Goal: Task Accomplishment & Management: Manage account settings

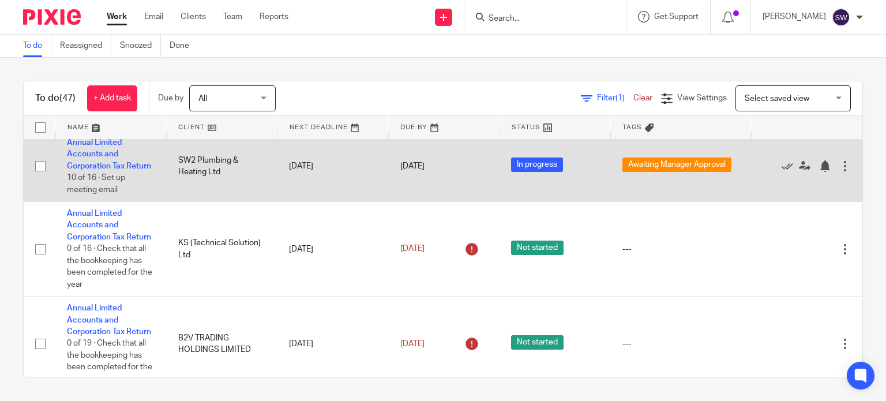
scroll to position [2634, 0]
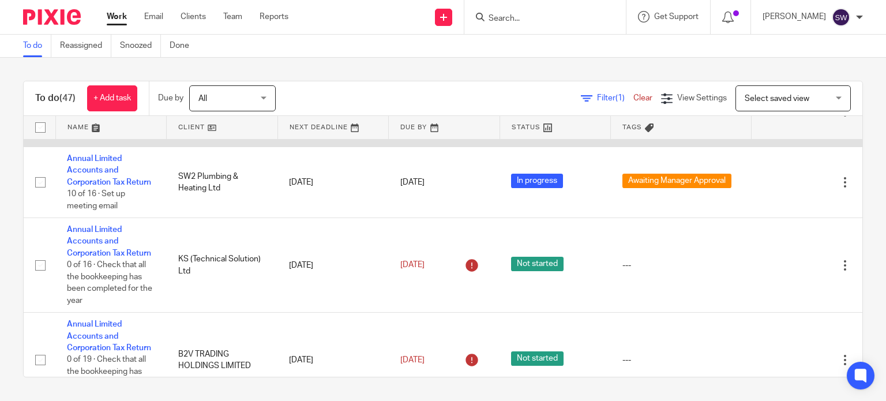
click at [93, 115] on link "Annual Limited Accounts and Corporation Tax Return" at bounding box center [109, 100] width 84 height 32
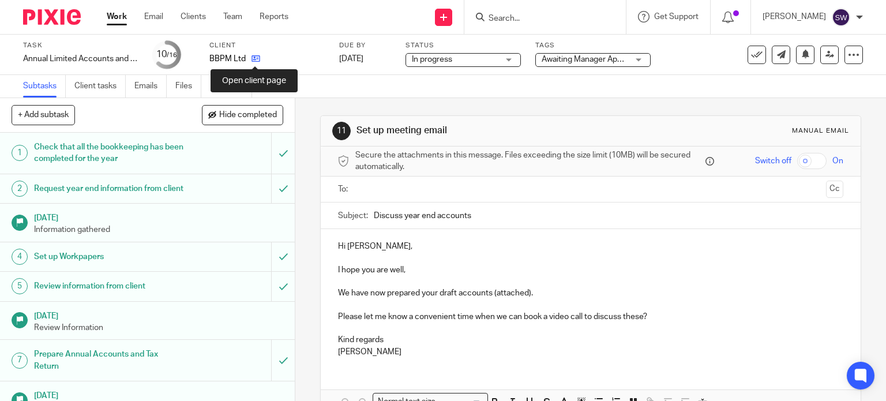
click at [257, 61] on icon at bounding box center [255, 58] width 9 height 9
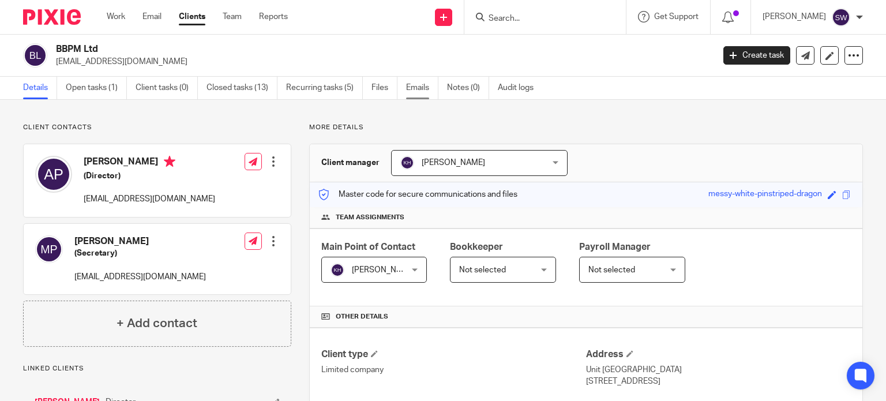
click at [410, 85] on link "Emails" at bounding box center [422, 88] width 32 height 22
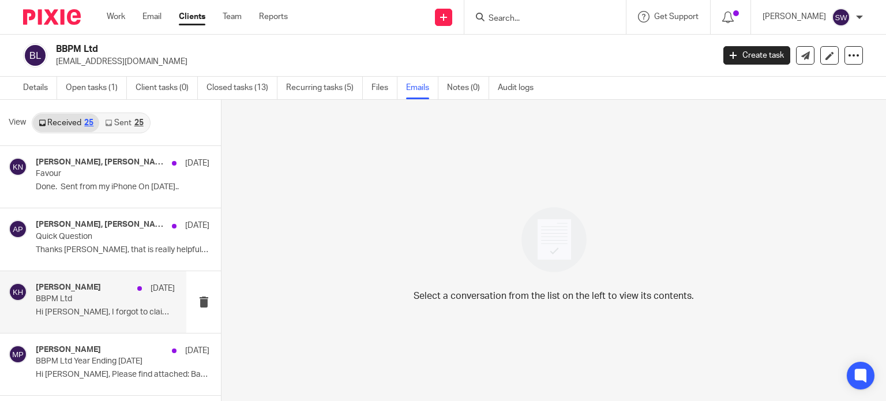
click at [73, 311] on p "Hi Kerry, I forgot to claim my fee for..." at bounding box center [105, 312] width 139 height 10
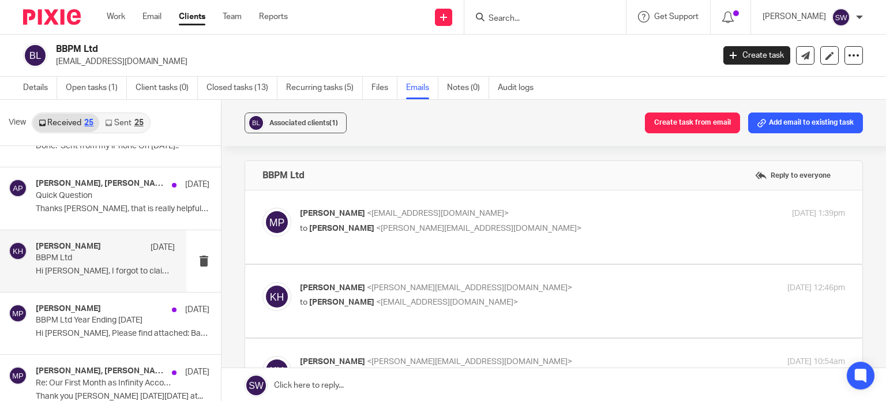
scroll to position [58, 0]
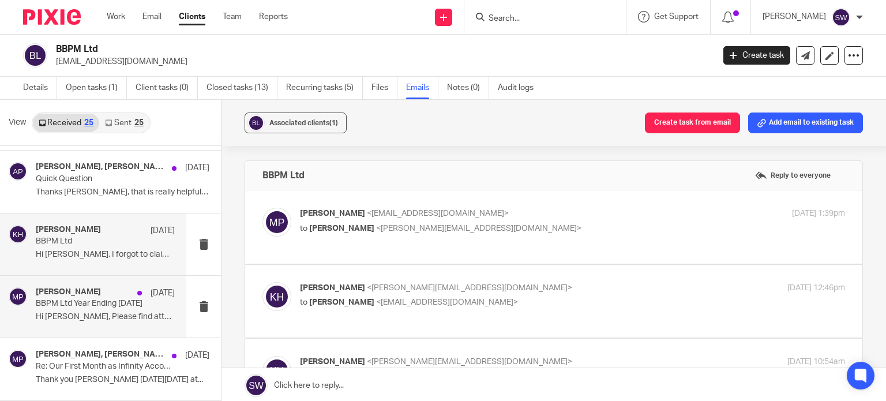
click at [73, 313] on p "Hi kerry, Please find attached: Bank..." at bounding box center [105, 317] width 139 height 10
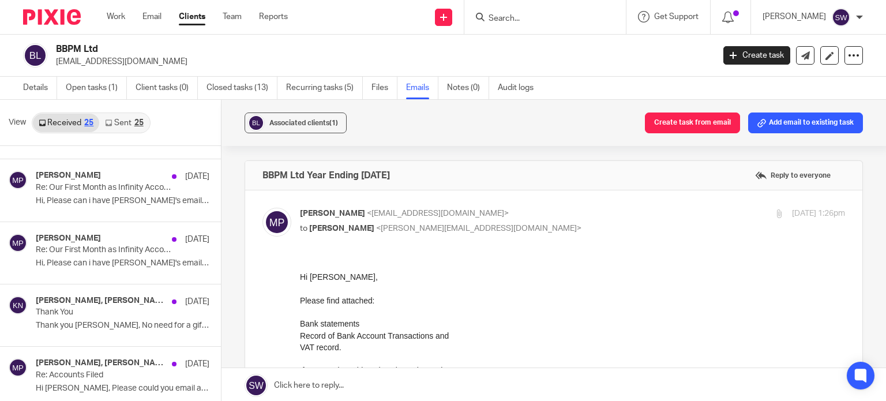
scroll to position [577, 0]
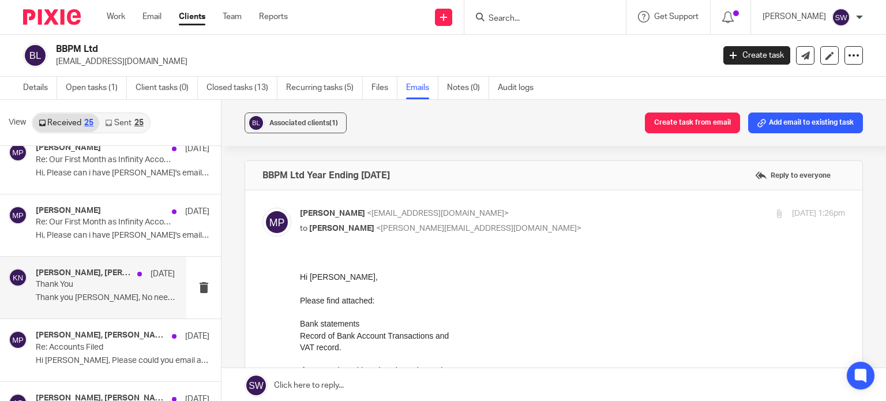
click at [92, 282] on p "Thank You" at bounding box center [91, 285] width 111 height 10
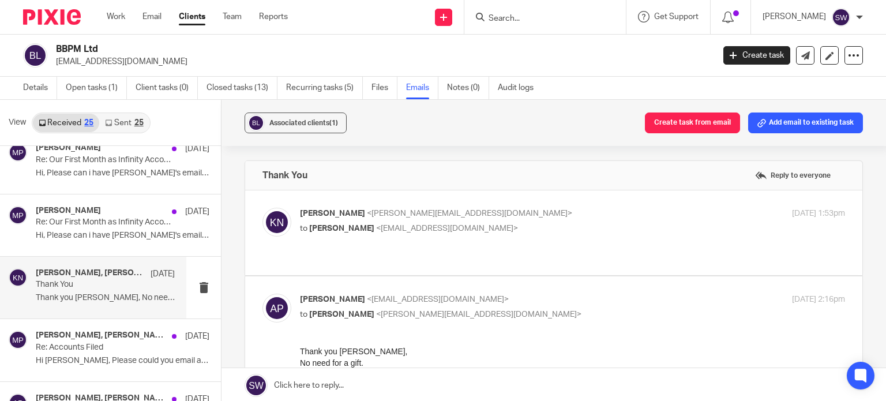
scroll to position [0, 0]
click at [538, 216] on p "Karl Newman <k.newman@directpeak.co.uk>" at bounding box center [481, 214] width 363 height 12
checkbox input "true"
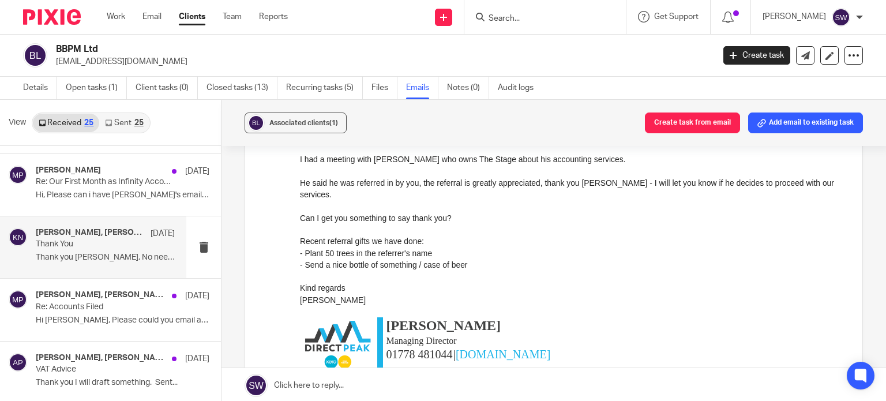
scroll to position [634, 0]
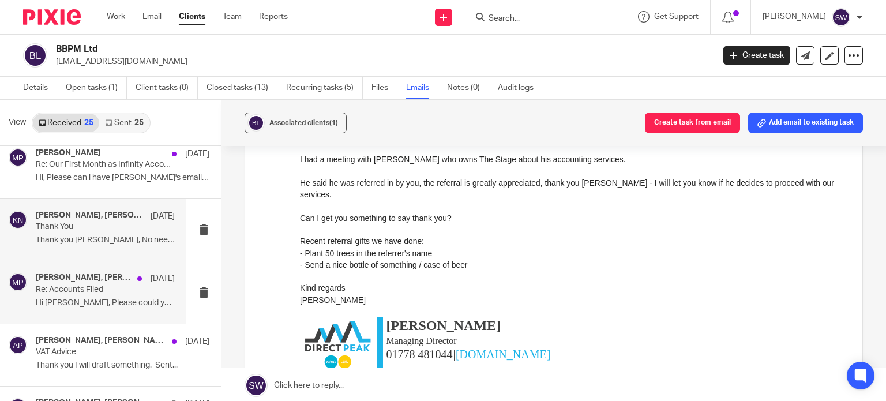
click at [82, 298] on p "Hi Kerry, Please could you email a copy of..." at bounding box center [105, 303] width 139 height 10
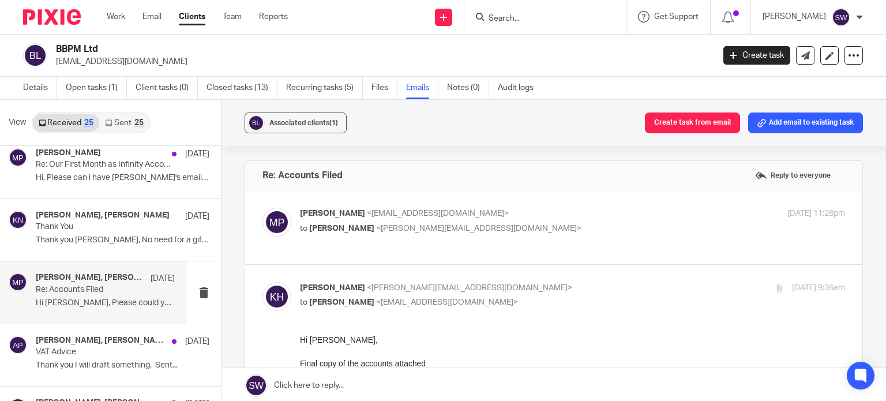
scroll to position [0, 0]
click at [526, 220] on div "Maria Pelling <pellingmaria@gmail.com> to Kerry Hall <k.hall@directpeak.co.uk>" at bounding box center [481, 221] width 363 height 27
checkbox input "true"
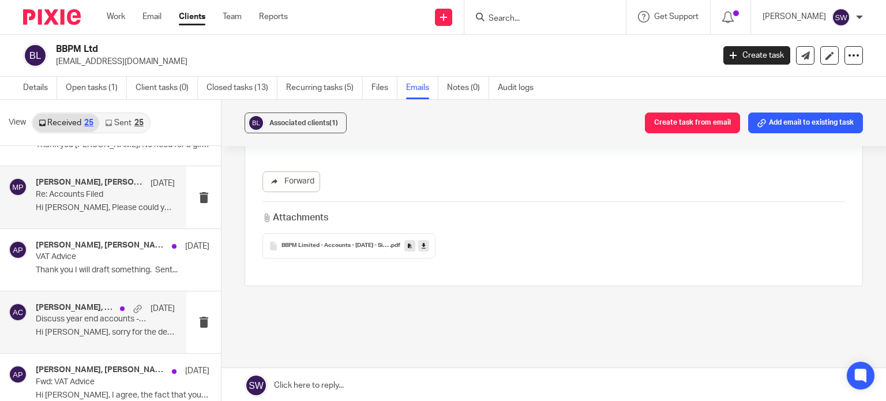
scroll to position [750, 0]
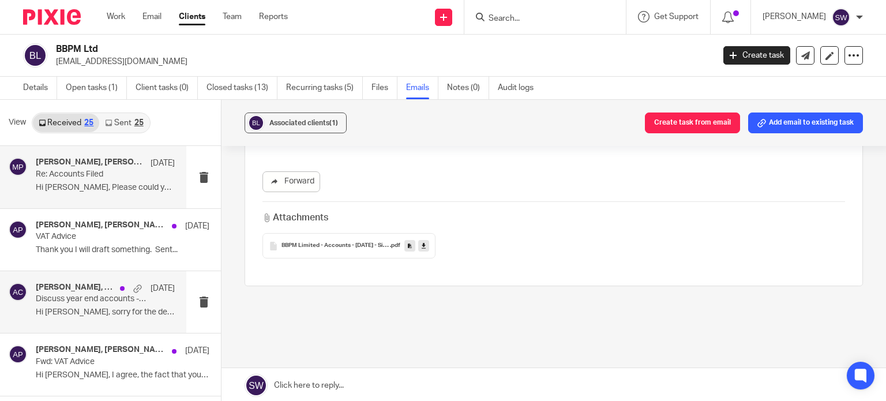
click at [85, 305] on div "Adam Craft, Maria Pelling 12 Aug 2024 Discuss year end accounts - BBPM Ltd Hi A…" at bounding box center [105, 302] width 139 height 39
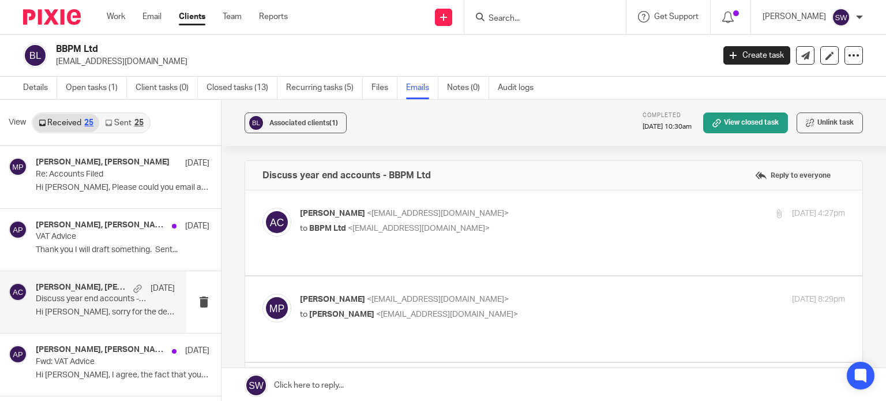
scroll to position [0, 0]
click at [464, 214] on p "Adam Craft <a.craft@directpeak.co.uk>" at bounding box center [481, 214] width 363 height 12
checkbox input "true"
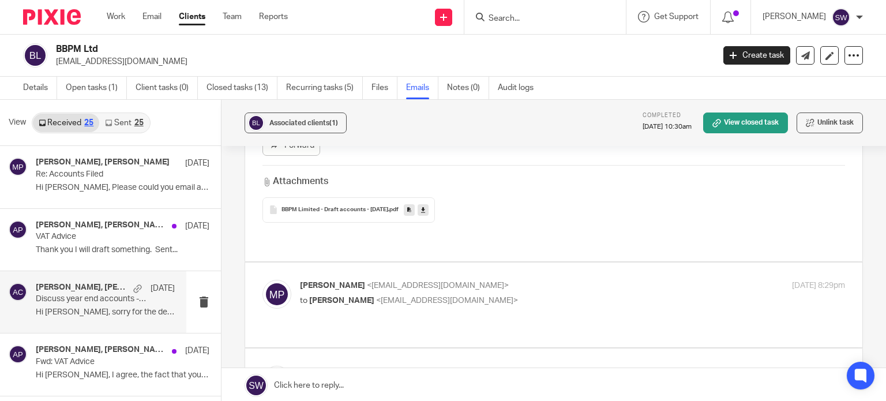
scroll to position [346, 0]
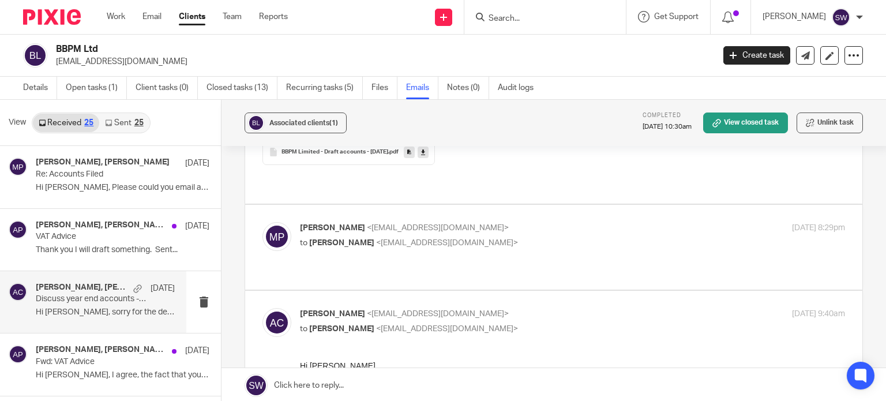
click at [481, 237] on p "to Adam Craft <a.craft@directpeak.co.uk>" at bounding box center [481, 243] width 363 height 12
checkbox input "true"
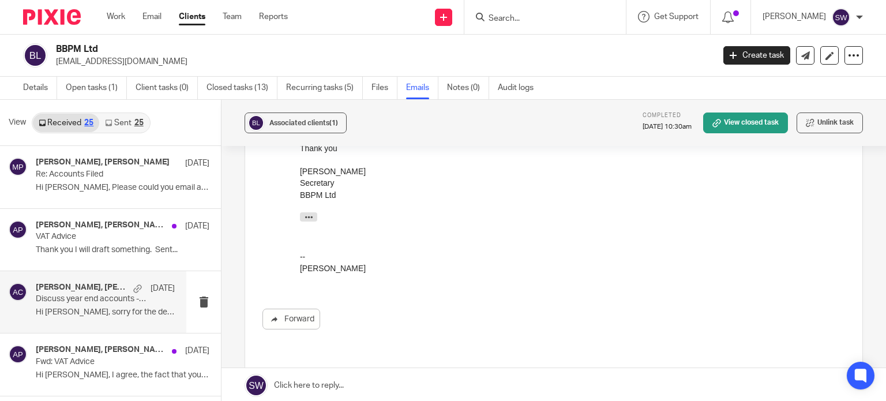
scroll to position [577, 0]
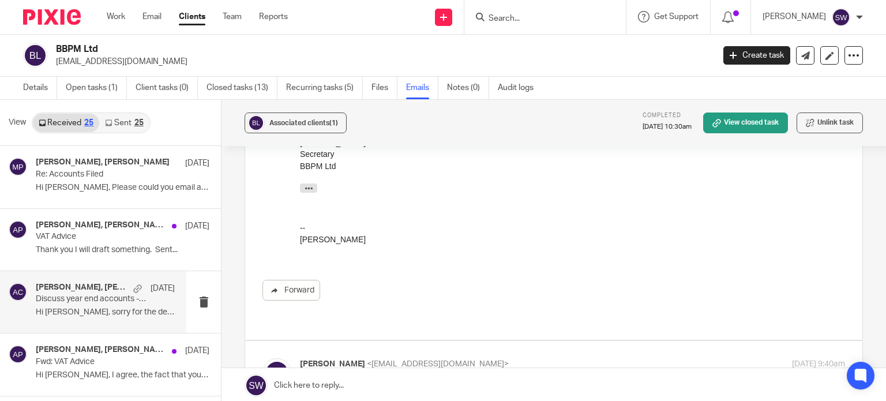
click at [538, 358] on p "Adam Craft <a.craft@directpeak.co.uk>" at bounding box center [481, 364] width 363 height 12
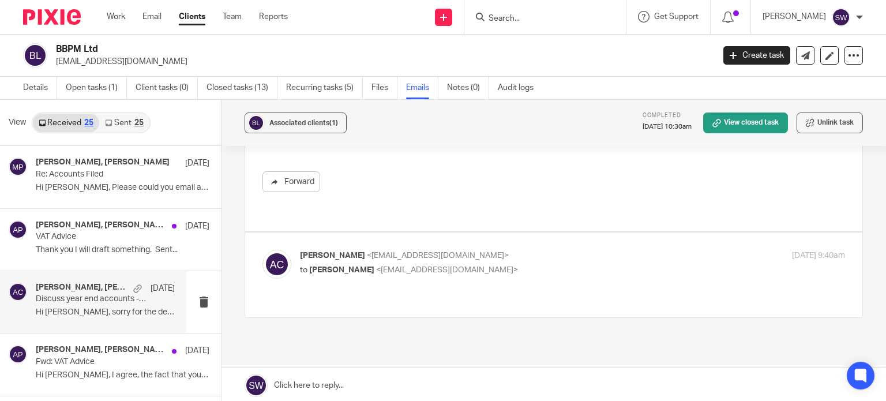
scroll to position [692, 0]
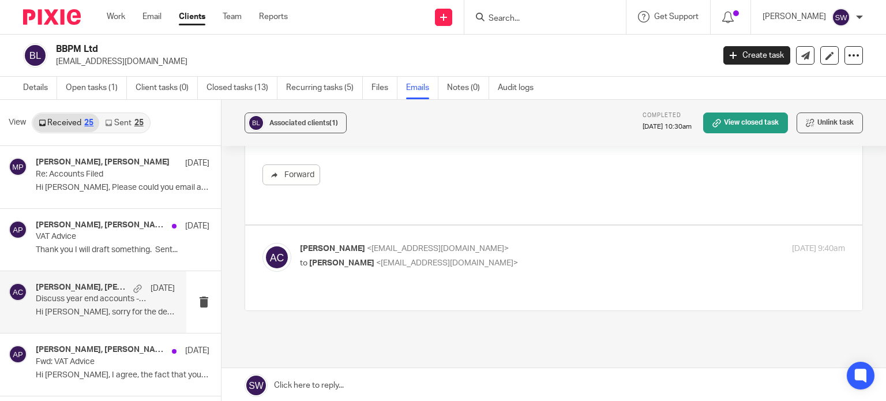
drag, startPoint x: 484, startPoint y: 235, endPoint x: 487, endPoint y: 223, distance: 11.9
click at [484, 257] on p "to Maria Pelling <pellingmaria@gmail.com>" at bounding box center [481, 263] width 363 height 12
checkbox input "true"
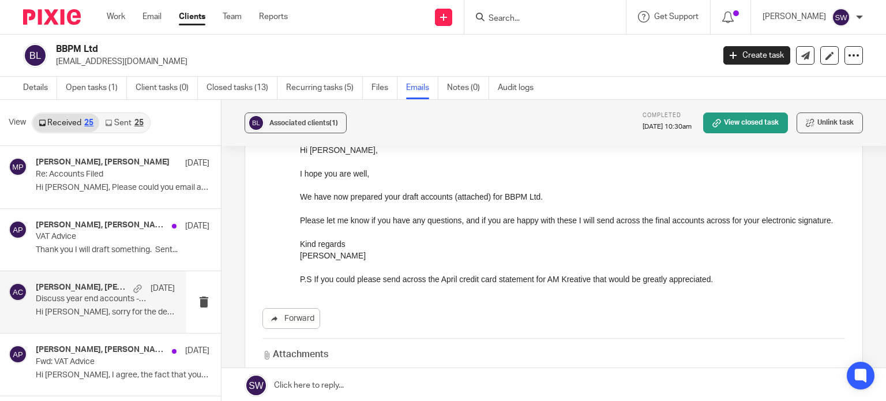
scroll to position [58, 0]
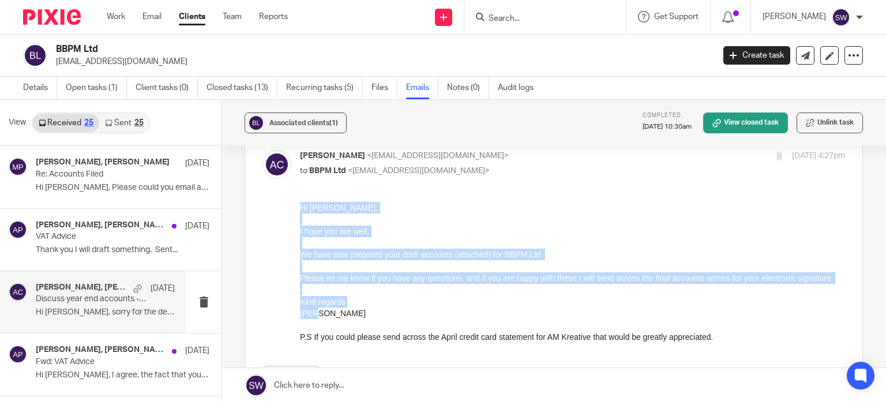
drag, startPoint x: 340, startPoint y: 318, endPoint x: 596, endPoint y: 409, distance: 271.0
click html "Hi Maria, I hope you are well, We have now prepared your draft accounts (attach…"
copy div "Hi Maria, I hope you are well, We have now prepared your draft accounts (attach…"
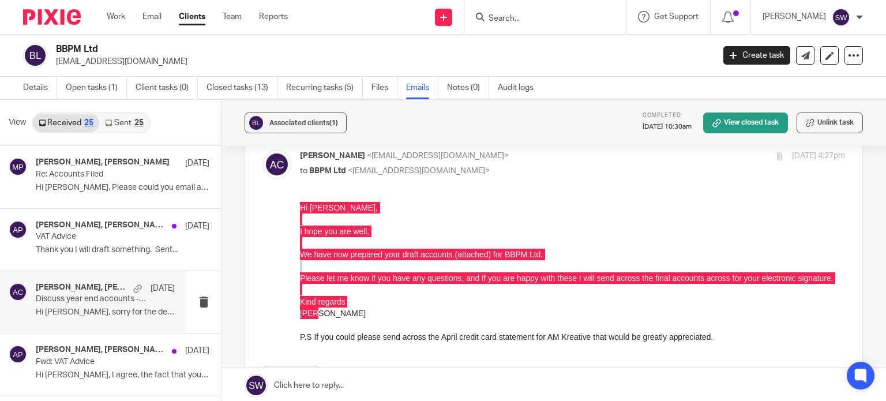
click at [566, 16] on input "Search" at bounding box center [539, 19] width 104 height 10
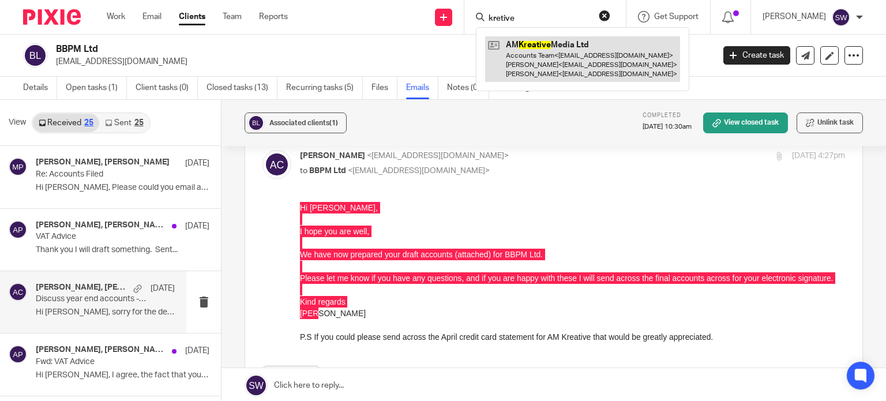
type input "kretive"
click at [540, 47] on link at bounding box center [582, 59] width 195 height 46
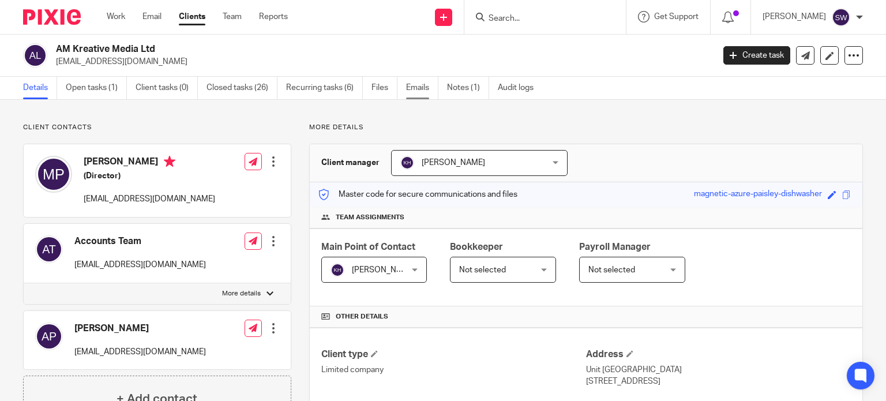
click at [417, 86] on link "Emails" at bounding box center [422, 88] width 32 height 22
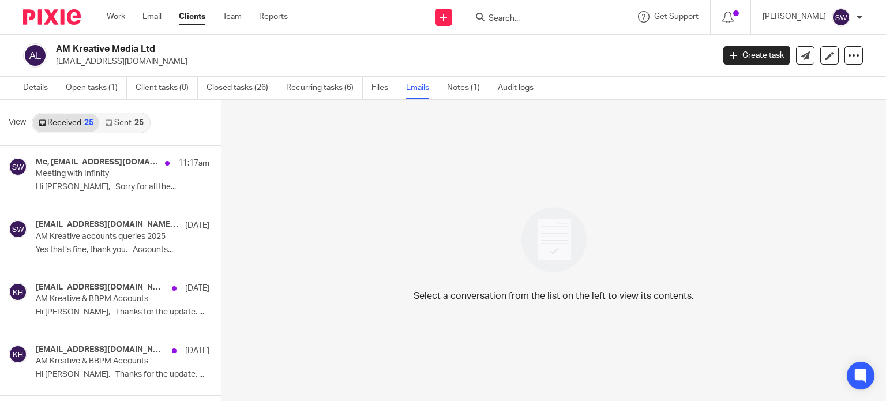
click at [122, 122] on link "Sent 25" at bounding box center [124, 123] width 50 height 18
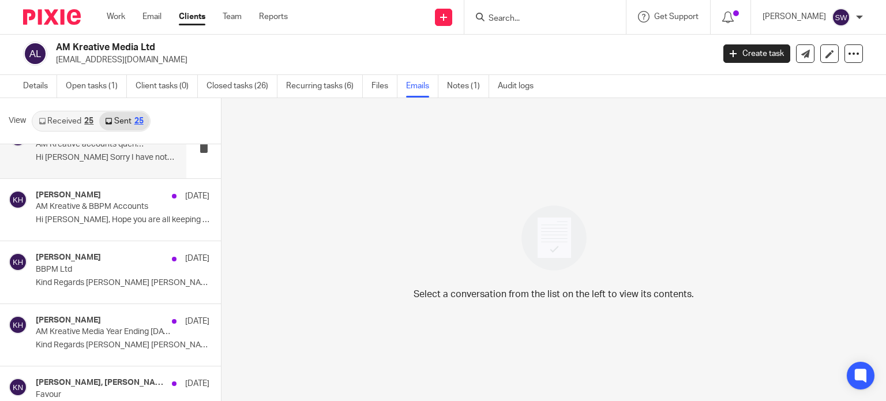
scroll to position [173, 0]
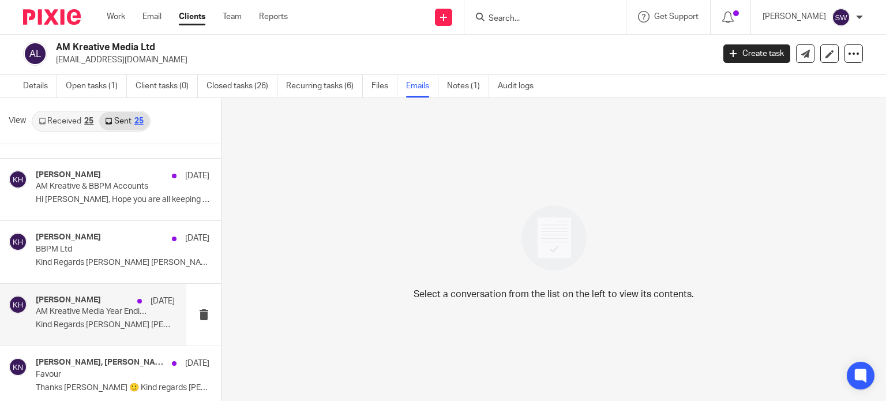
click at [66, 309] on p "AM Kreative Media Year Ending [DATE]" at bounding box center [91, 312] width 111 height 10
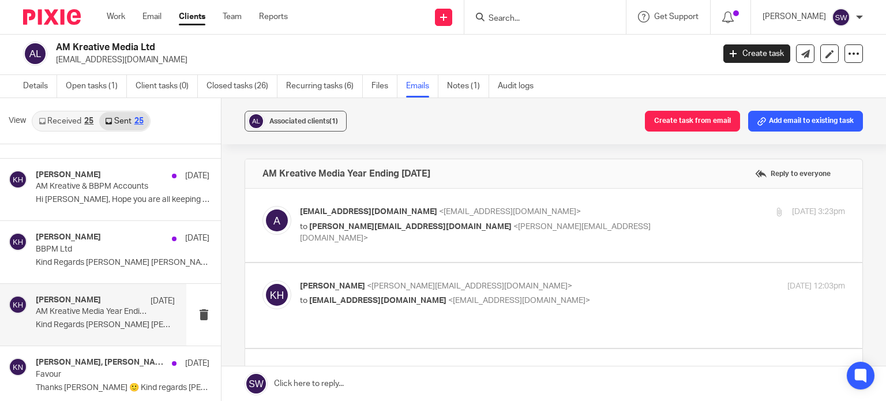
scroll to position [0, 0]
click at [602, 221] on p "to kerry@infinity-accounting.co.uk <kerry@infinity-accounting.co.uk>" at bounding box center [481, 233] width 363 height 24
checkbox input "true"
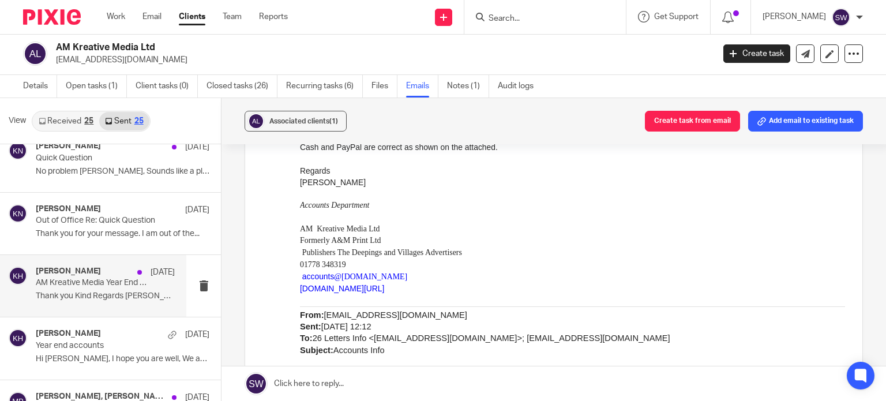
scroll to position [634, 0]
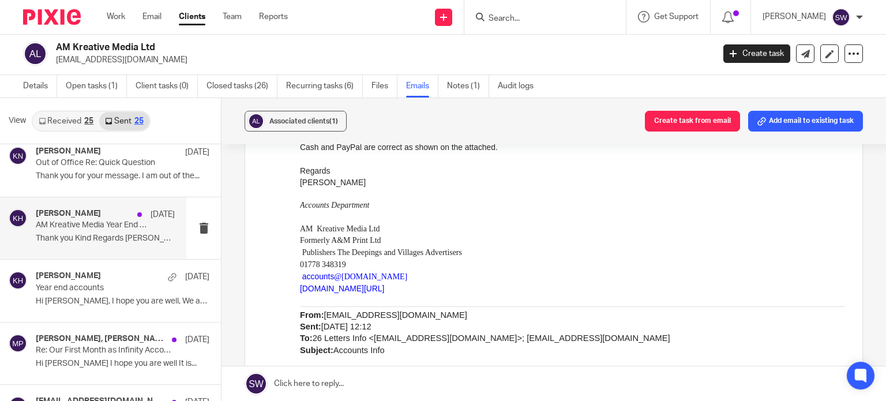
click at [76, 238] on p "Thank you Kind Regards Kerry..." at bounding box center [105, 239] width 139 height 10
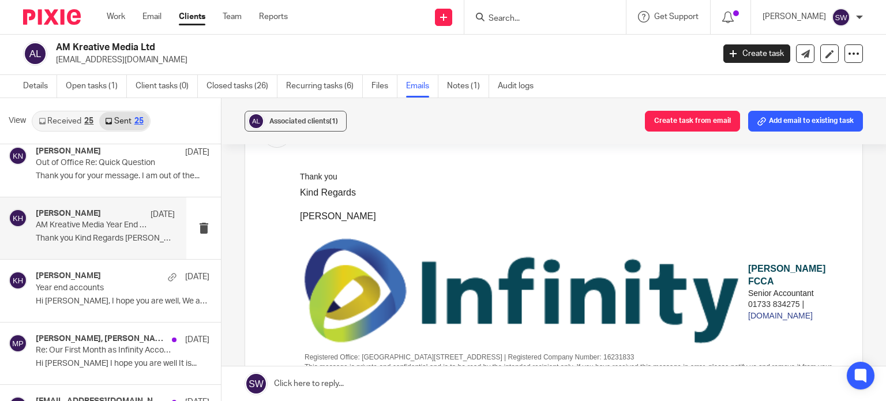
scroll to position [0, 0]
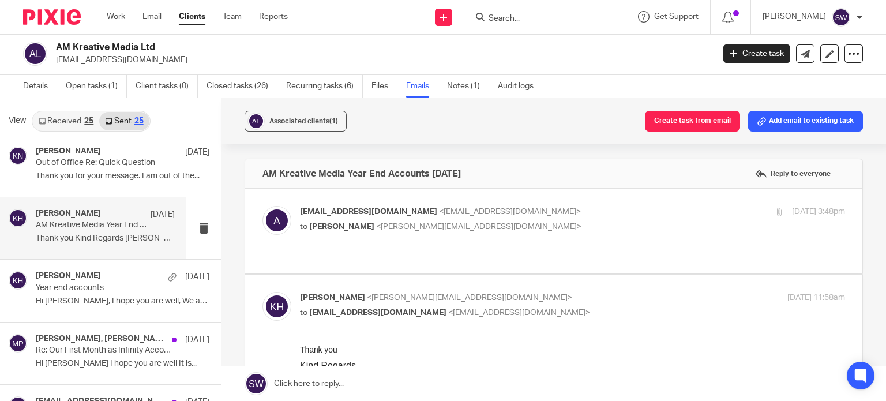
click at [581, 208] on p "accounts@the-advertiser.co.uk <accounts@the-advertiser.co.uk>" at bounding box center [481, 212] width 363 height 12
checkbox input "true"
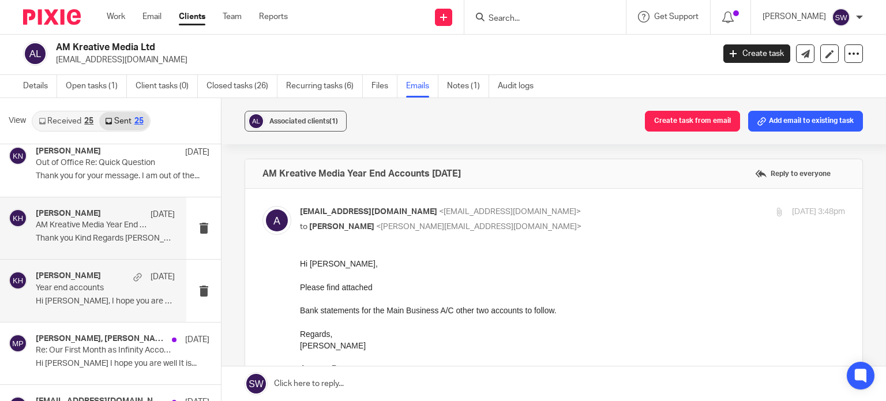
click at [76, 299] on p "Hi Maria, I hope you are well, We are..." at bounding box center [105, 301] width 139 height 10
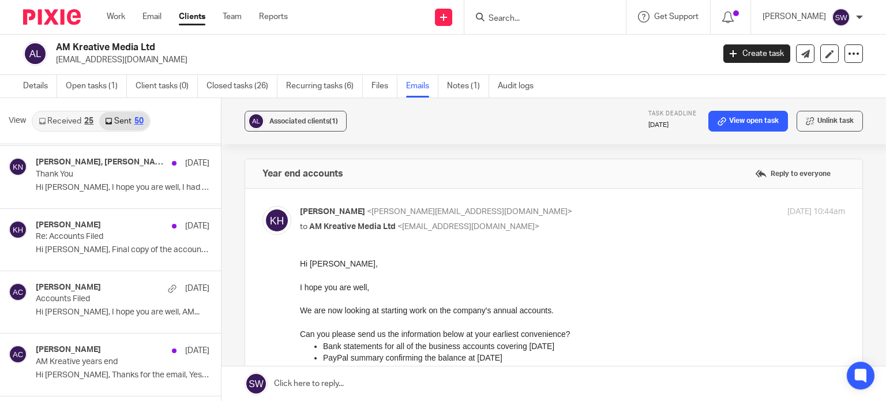
scroll to position [1269, 0]
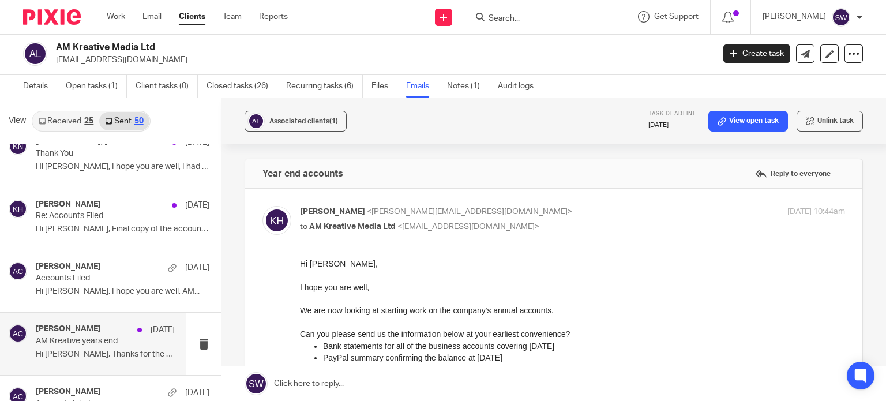
click at [92, 343] on p "AM Kreative years end" at bounding box center [91, 341] width 111 height 10
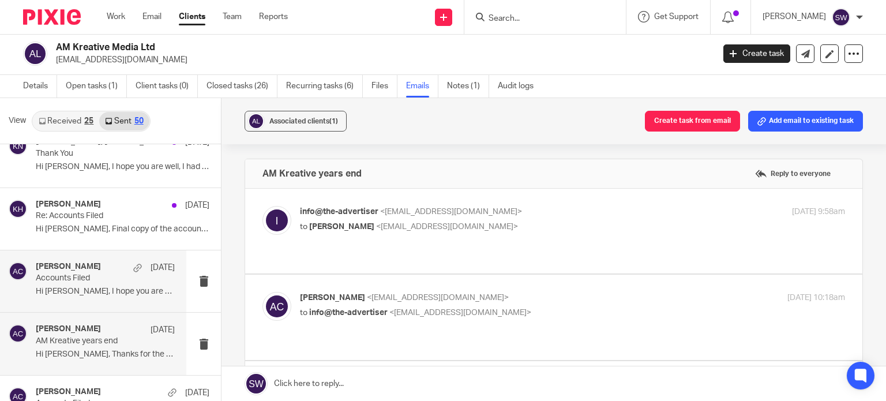
scroll to position [0, 0]
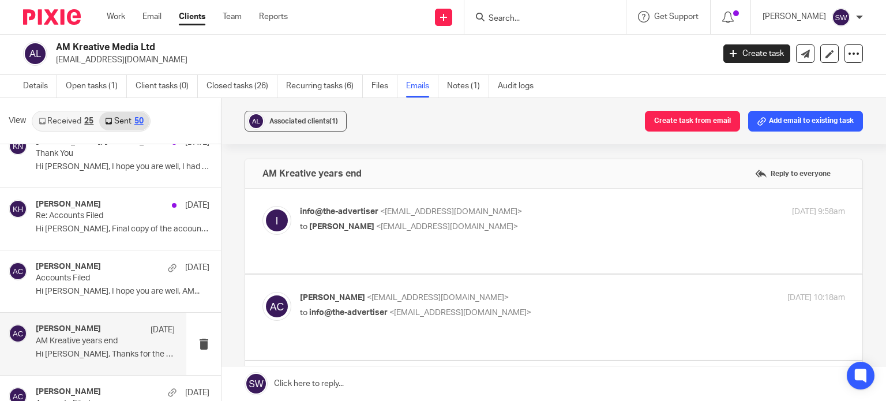
click at [512, 231] on p "to Adam Craft <a.craft@directpeak.co.uk>" at bounding box center [481, 227] width 363 height 12
checkbox input "true"
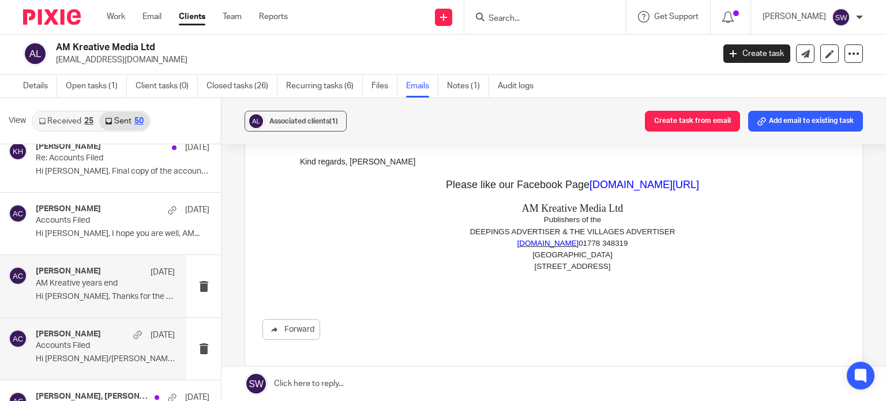
scroll to position [1384, 0]
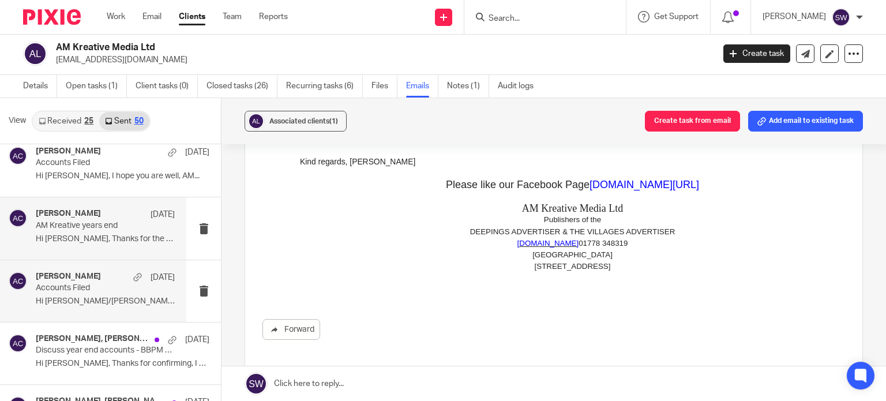
click at [85, 289] on p "Accounts Filed" at bounding box center [91, 288] width 111 height 10
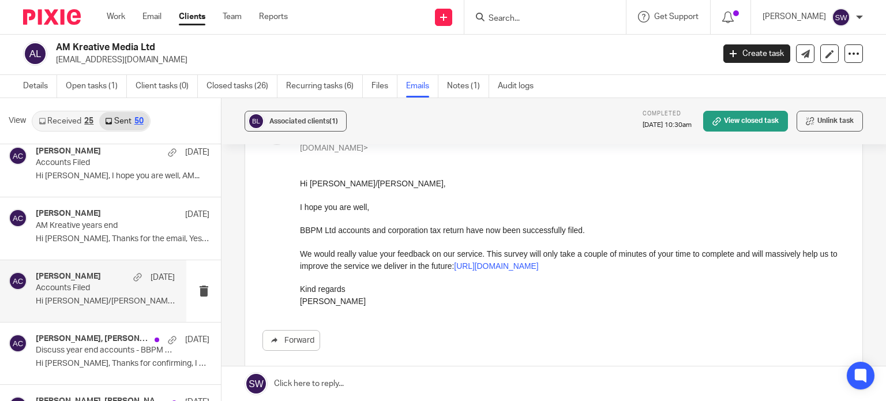
scroll to position [115, 0]
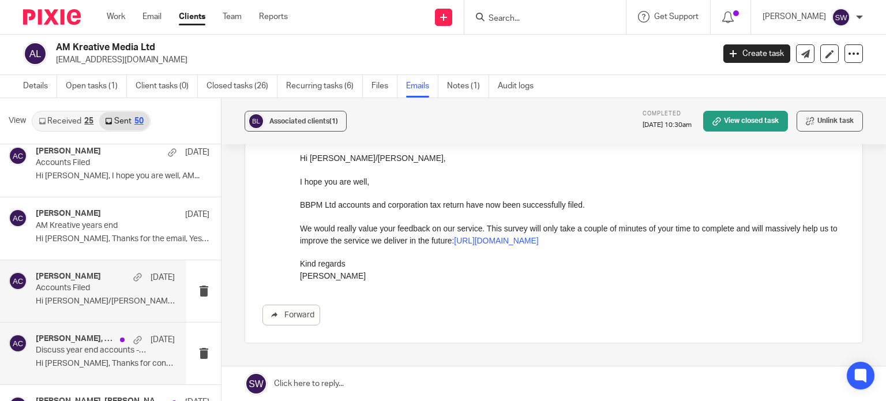
click at [69, 342] on div "Adam Craft, Maria Pelling 14 Aug" at bounding box center [105, 340] width 139 height 12
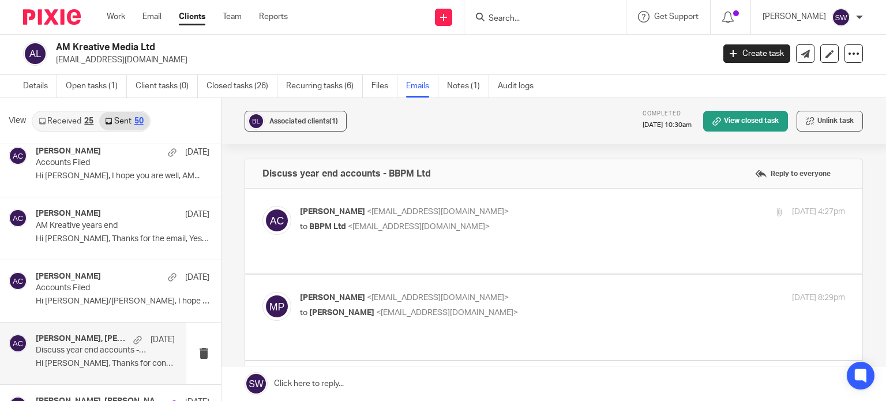
scroll to position [0, 0]
click at [481, 214] on p "Adam Craft <a.craft@directpeak.co.uk>" at bounding box center [481, 212] width 363 height 12
checkbox input "true"
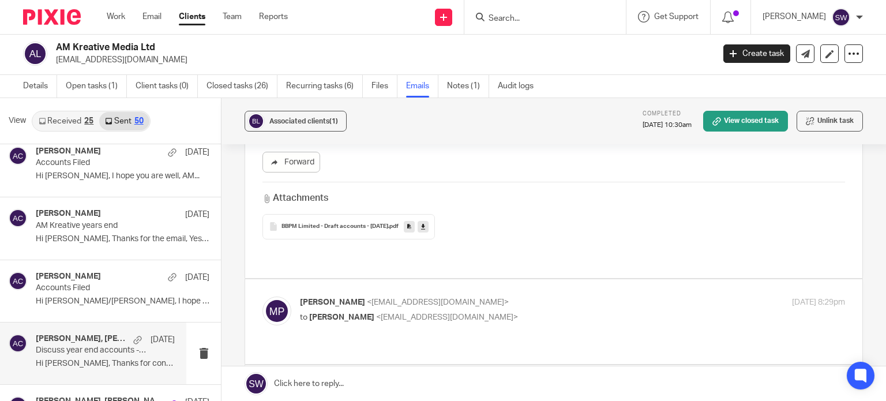
scroll to position [288, 0]
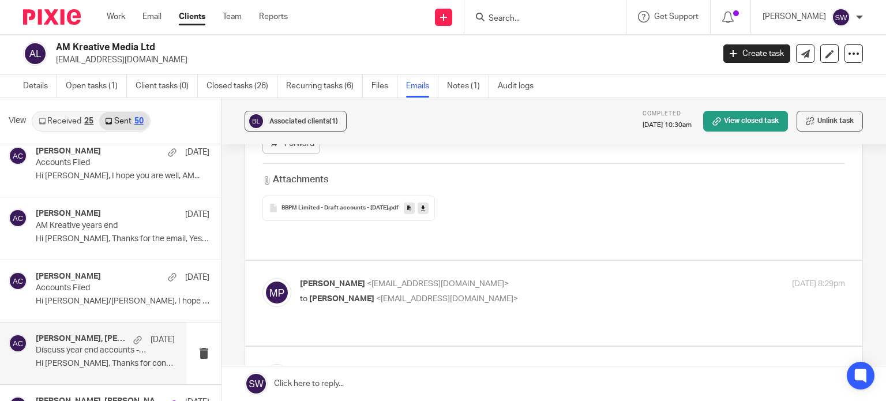
click at [509, 293] on p "to Adam Craft <a.craft@directpeak.co.uk>" at bounding box center [481, 299] width 363 height 12
checkbox input "true"
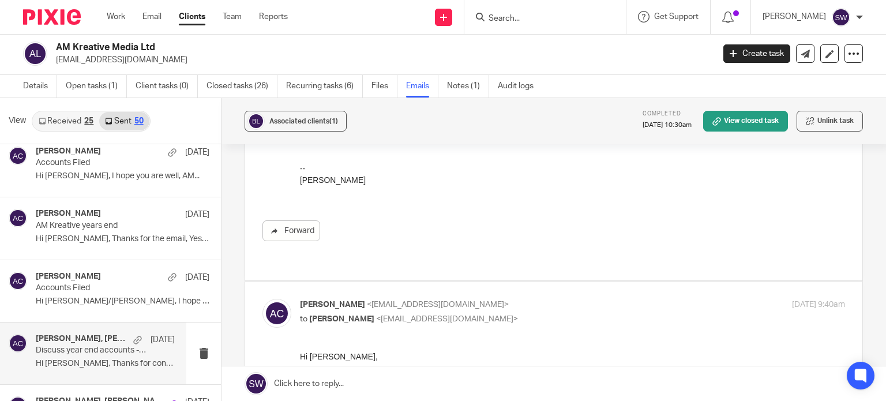
scroll to position [692, 0]
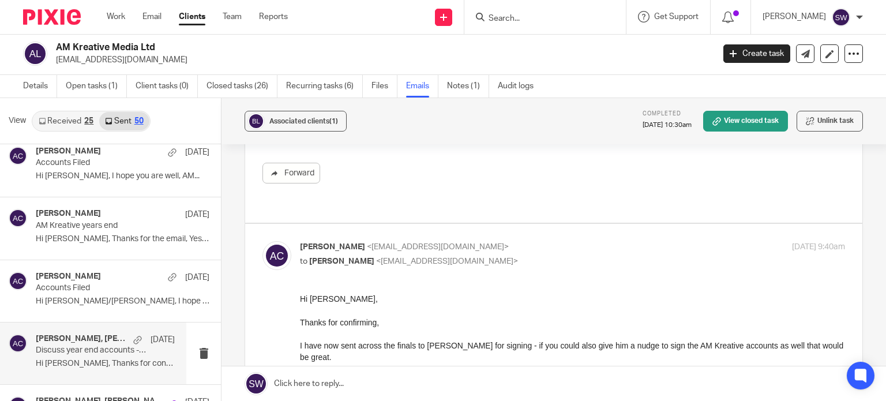
click at [514, 241] on p "Adam Craft <a.craft@directpeak.co.uk>" at bounding box center [481, 247] width 363 height 12
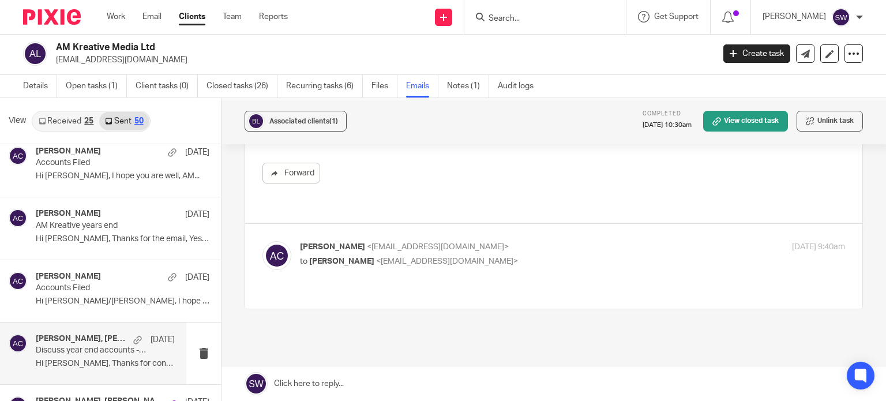
click at [514, 241] on p "Adam Craft <a.craft@directpeak.co.uk>" at bounding box center [481, 247] width 363 height 12
checkbox input "true"
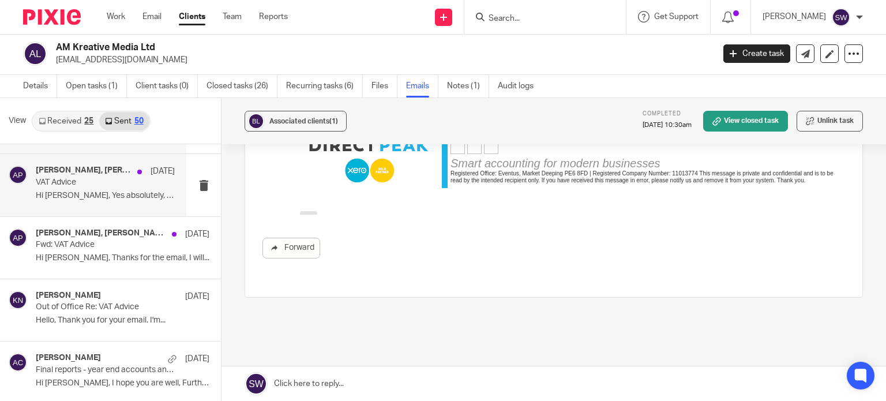
scroll to position [1672, 0]
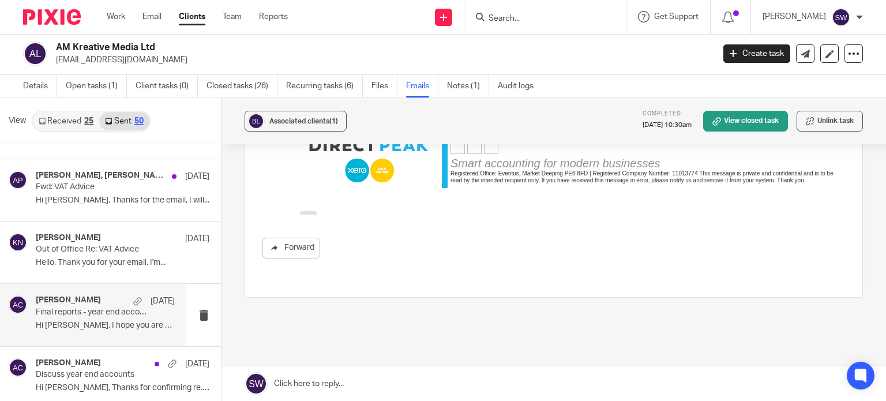
click at [80, 310] on p "Final reports - year end accounts and corporation tax return" at bounding box center [91, 312] width 111 height 10
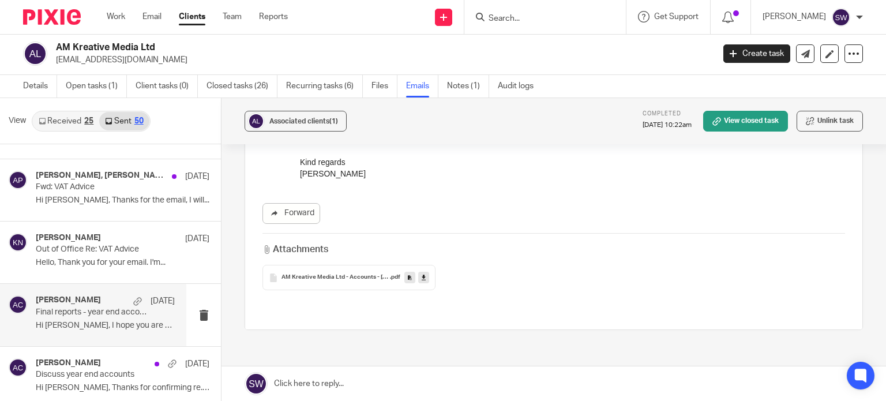
scroll to position [173, 0]
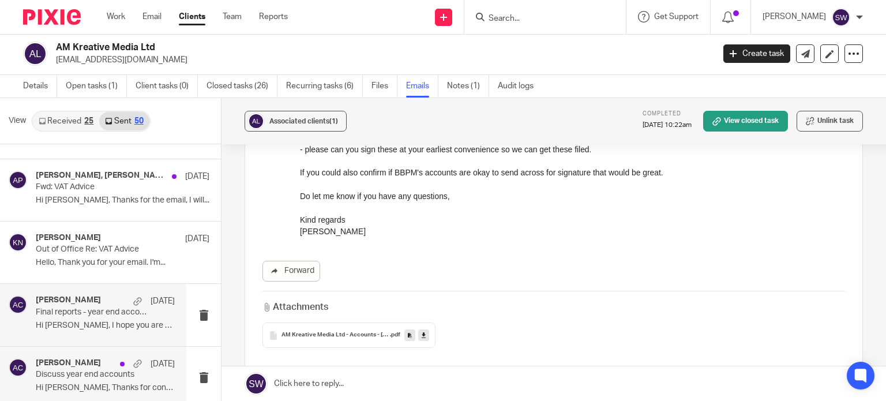
click at [114, 363] on div "25 Jul 2024" at bounding box center [144, 364] width 61 height 12
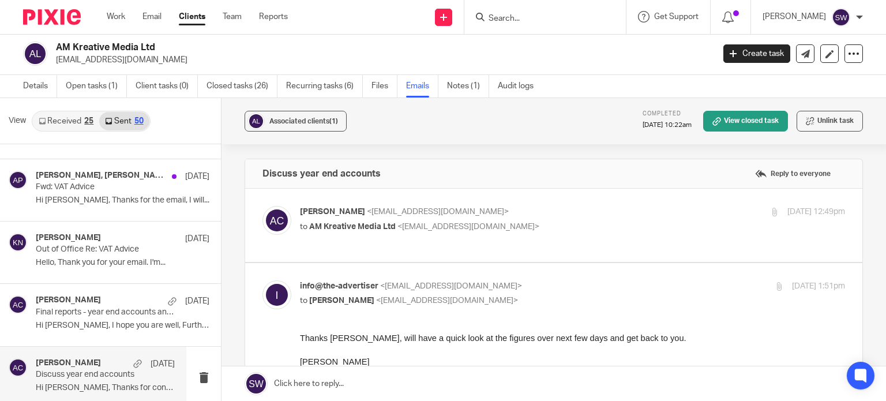
scroll to position [0, 0]
click at [502, 211] on p "Adam Craft <a.craft@directpeak.co.uk>" at bounding box center [481, 212] width 363 height 12
checkbox input "true"
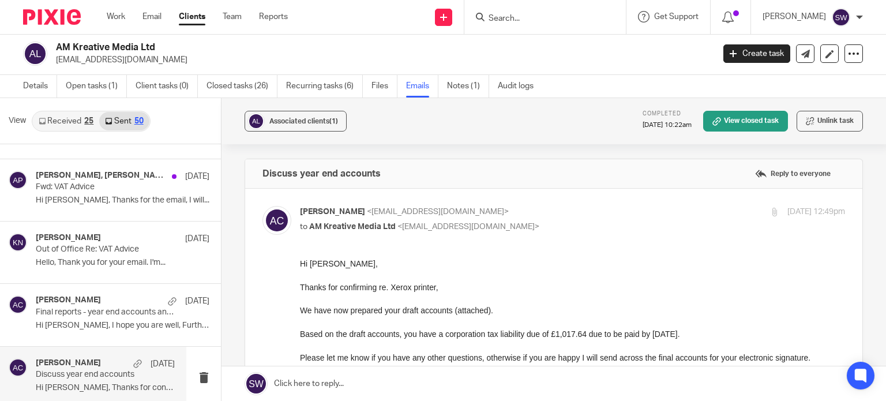
scroll to position [58, 0]
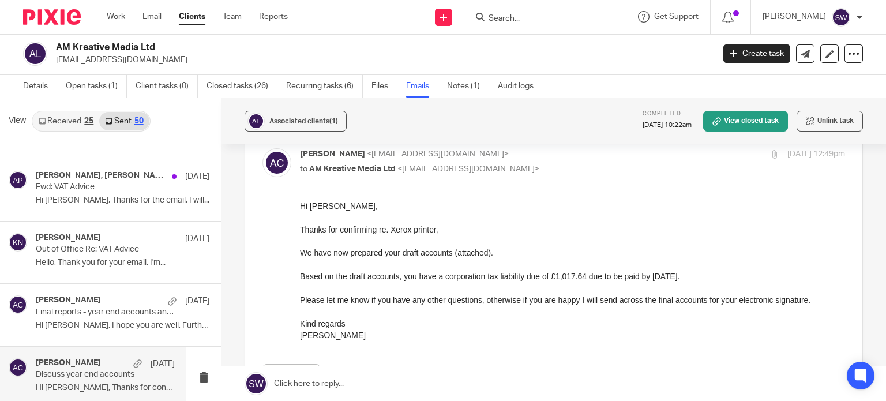
click at [325, 345] on div "Forward Attachments AM Kreative Media Ltd - Draft accounts - 31 March 2024 .pdf" at bounding box center [553, 325] width 582 height 251
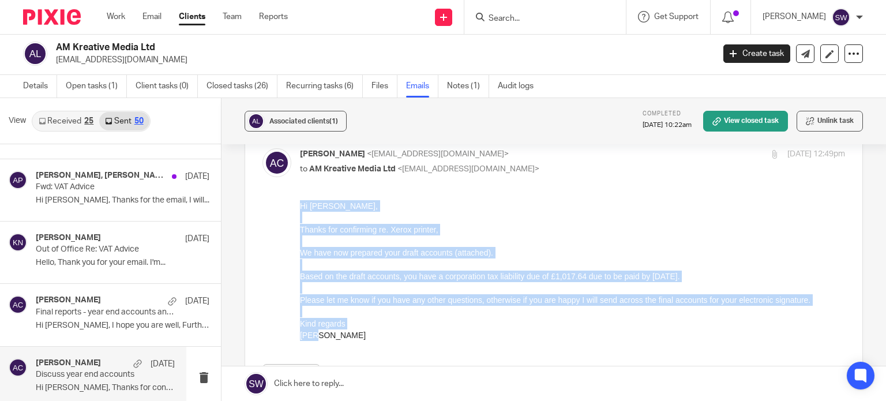
drag, startPoint x: 326, startPoint y: 332, endPoint x: 297, endPoint y: 208, distance: 127.4
click html "Hi Andy, Thanks for confirming re. Xerox printer, We have now prepared your dra…"
copy div "Hi Andy, Thanks for confirming re. Xerox printer, We have now prepared your dra…"
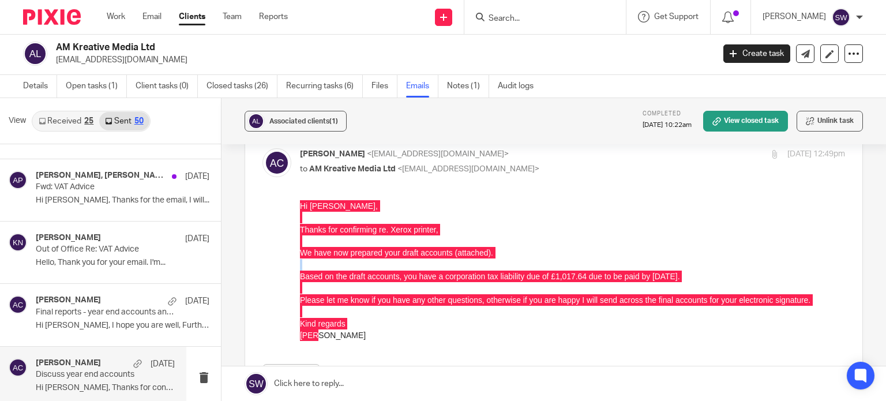
click at [409, 85] on link "Emails" at bounding box center [422, 86] width 32 height 22
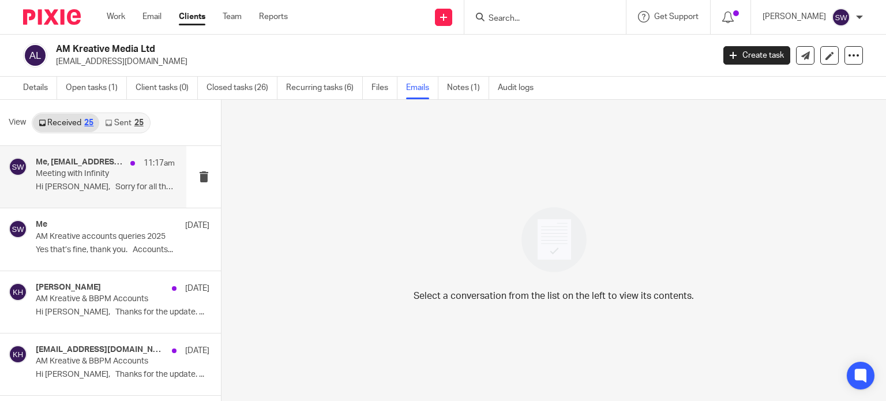
click at [68, 180] on div "Me, accounts@the-advertiser.co.uk 11:17am Meeting with Infinity Hi Sarah, Sorry…" at bounding box center [105, 176] width 139 height 39
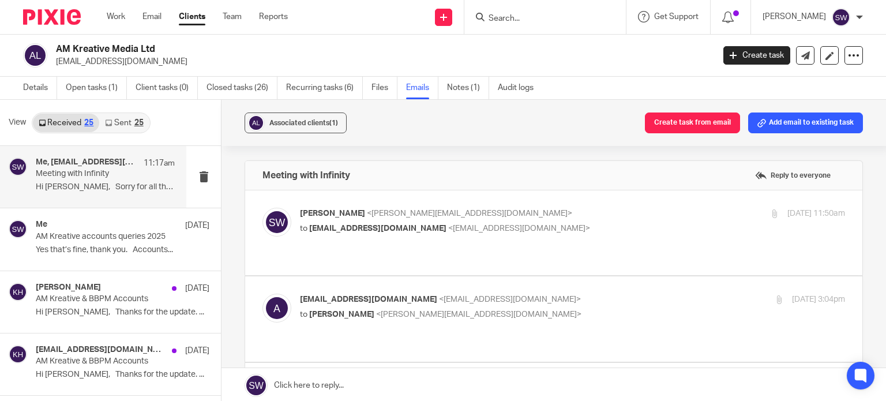
click at [570, 216] on p "Sarah Wills <sarah@infinity-accounting.co.uk>" at bounding box center [481, 214] width 363 height 12
checkbox input "true"
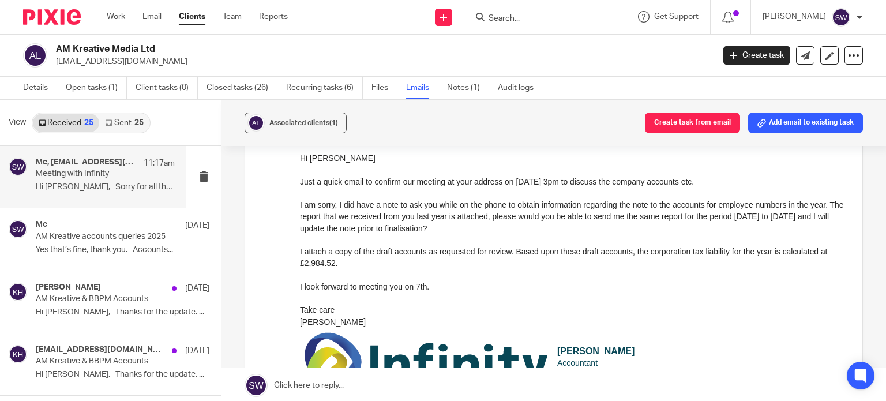
scroll to position [173, 0]
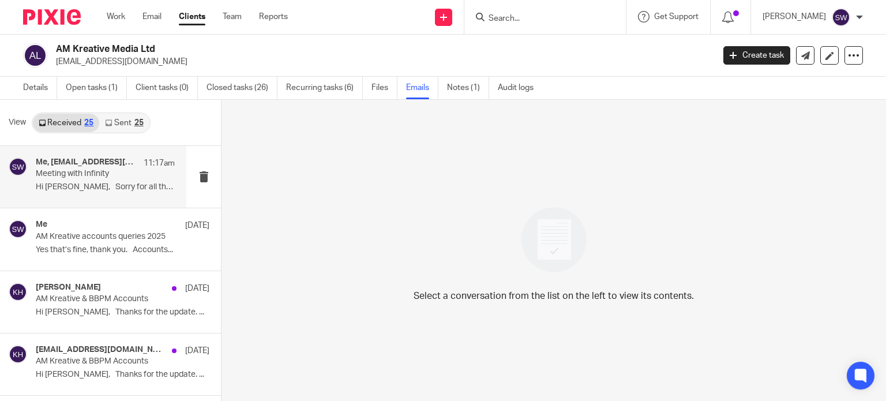
click at [82, 182] on p "Hi [PERSON_NAME], Sorry for all the..." at bounding box center [105, 187] width 139 height 10
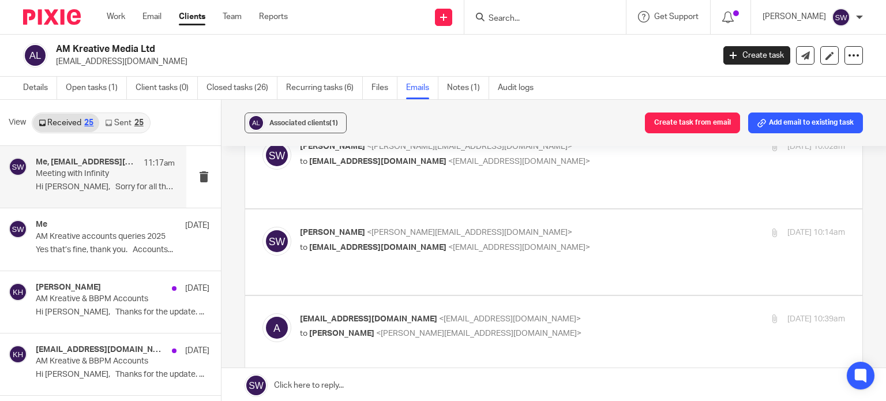
scroll to position [346, 0]
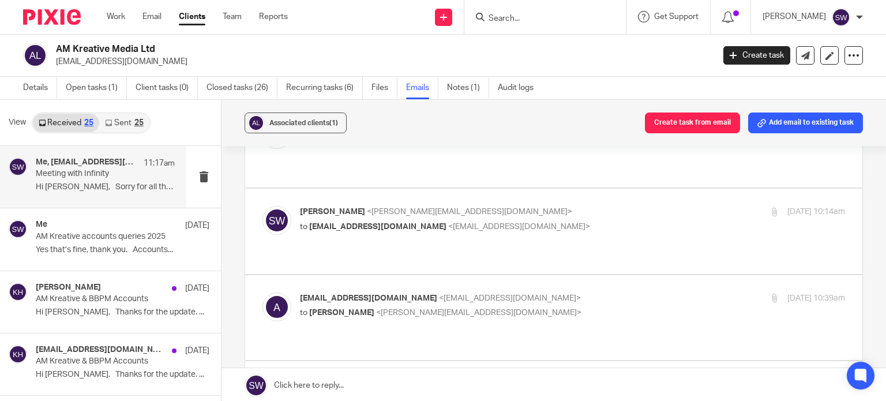
click at [575, 275] on label at bounding box center [553, 317] width 617 height 85
click at [262, 292] on input "checkbox" at bounding box center [262, 292] width 1 height 1
checkbox input "true"
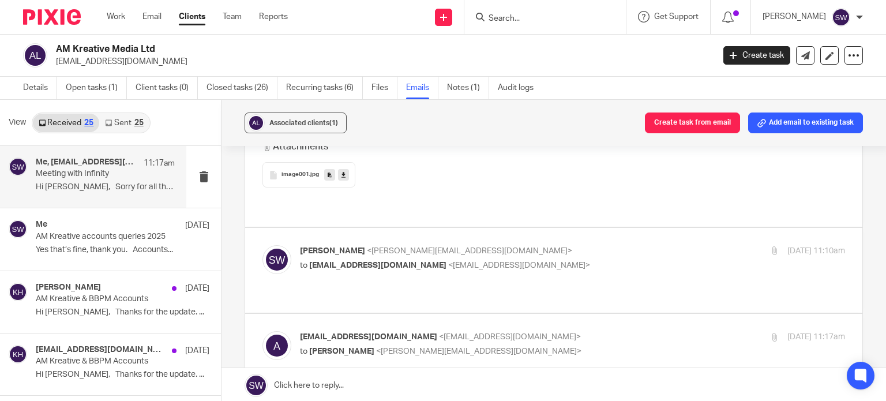
scroll to position [2022, 0]
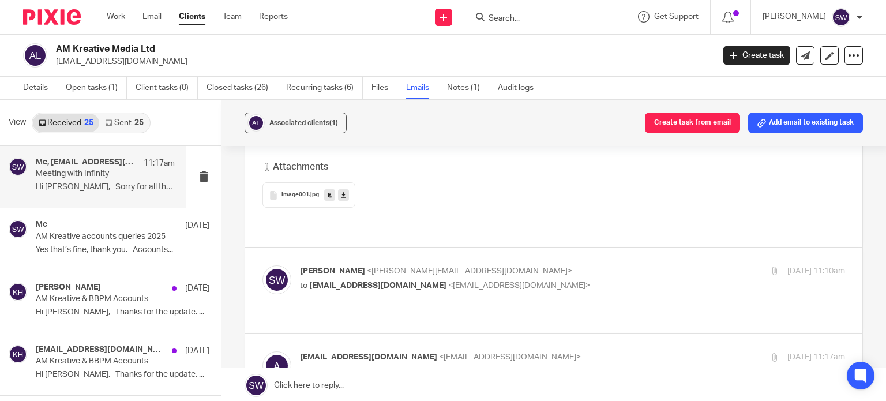
click at [564, 351] on p "accounts@the-advertiser.co.uk <accounts@the-advertiser.co.uk>" at bounding box center [481, 357] width 363 height 12
checkbox input "true"
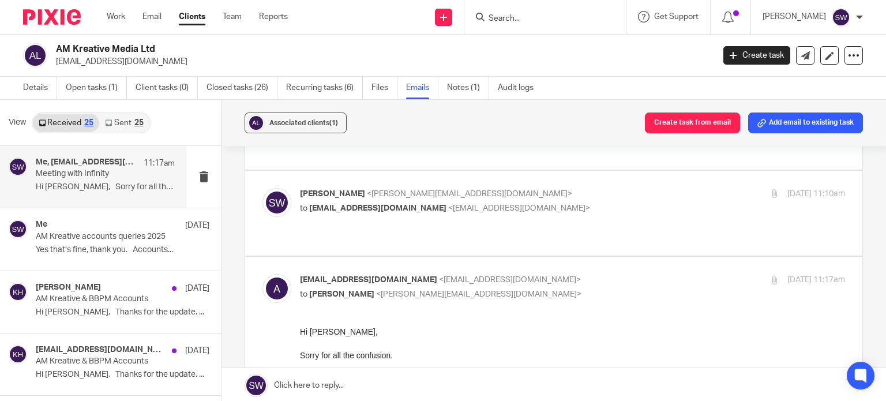
scroll to position [2079, 0]
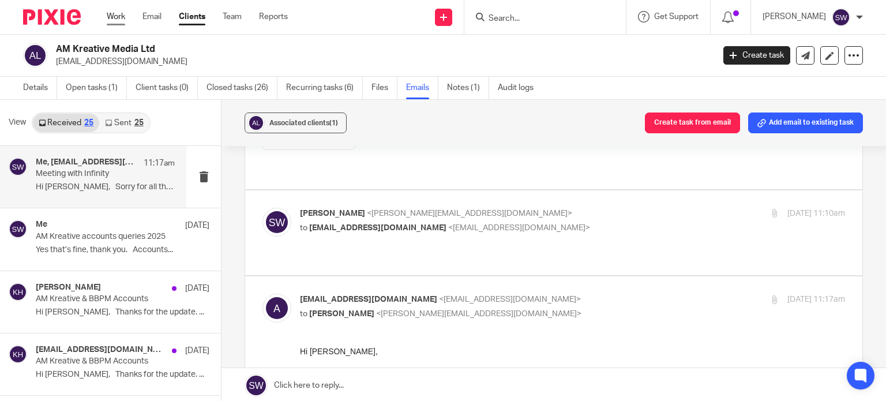
click at [114, 14] on link "Work" at bounding box center [116, 17] width 18 height 12
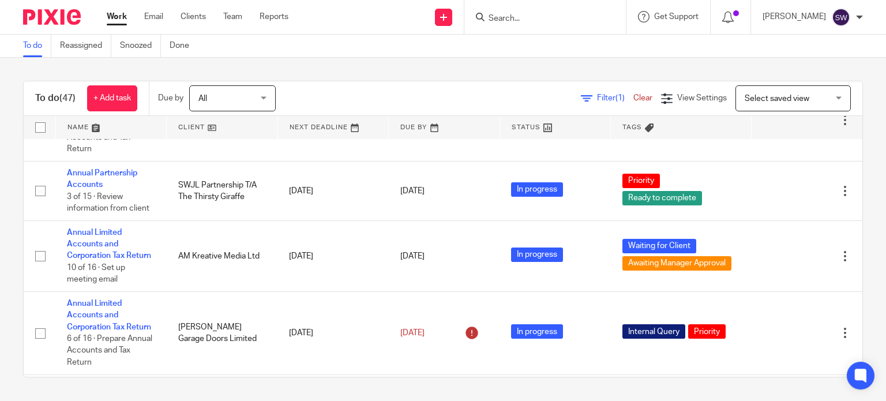
scroll to position [461, 0]
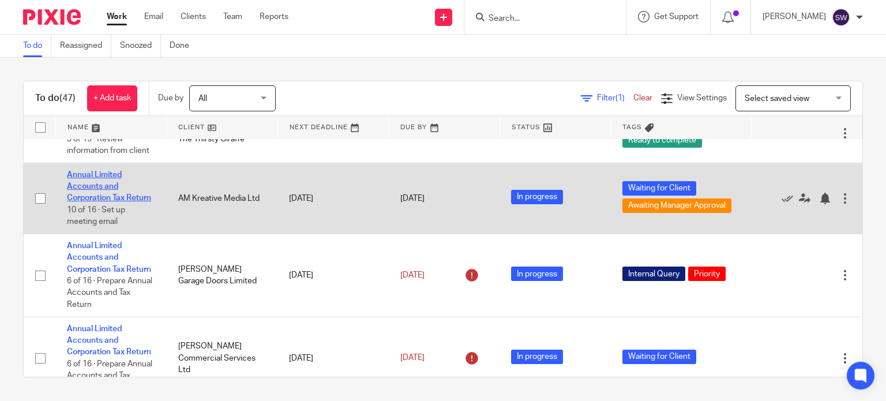
click at [113, 202] on link "Annual Limited Accounts and Corporation Tax Return" at bounding box center [109, 187] width 84 height 32
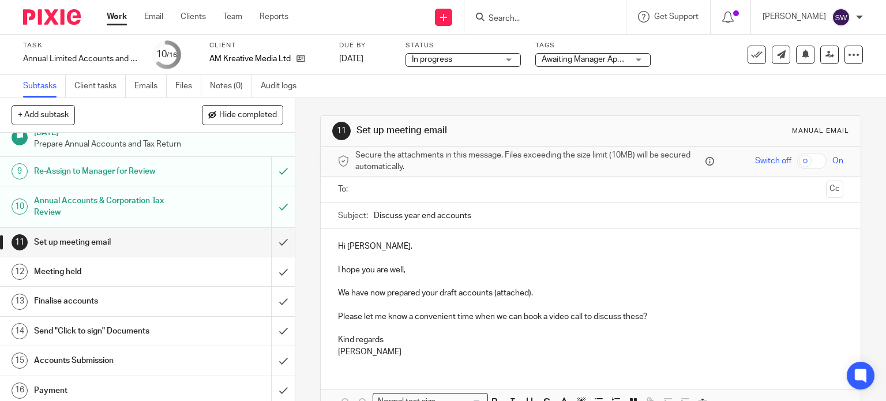
scroll to position [277, 0]
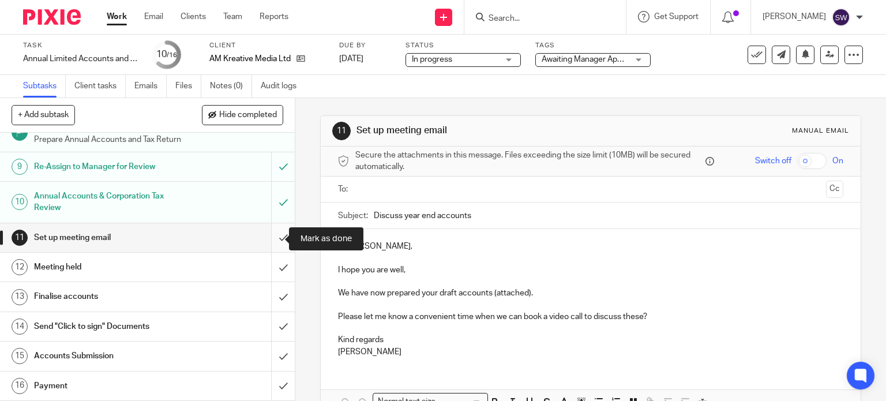
click at [272, 239] on input "submit" at bounding box center [147, 237] width 295 height 29
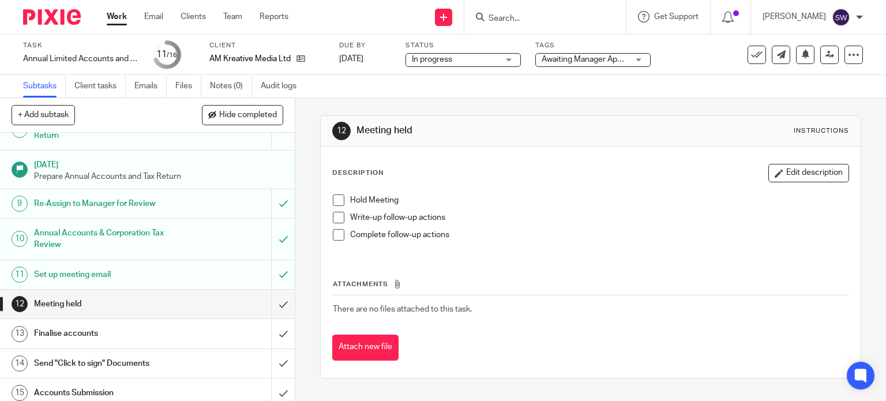
scroll to position [277, 0]
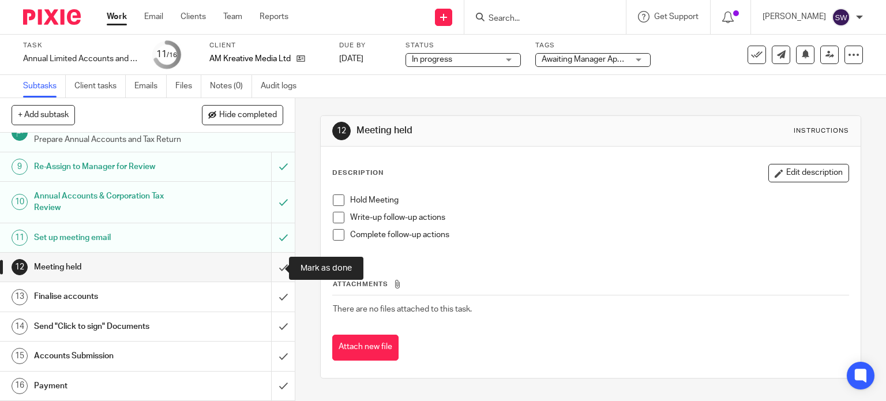
click at [274, 267] on input "submit" at bounding box center [147, 267] width 295 height 29
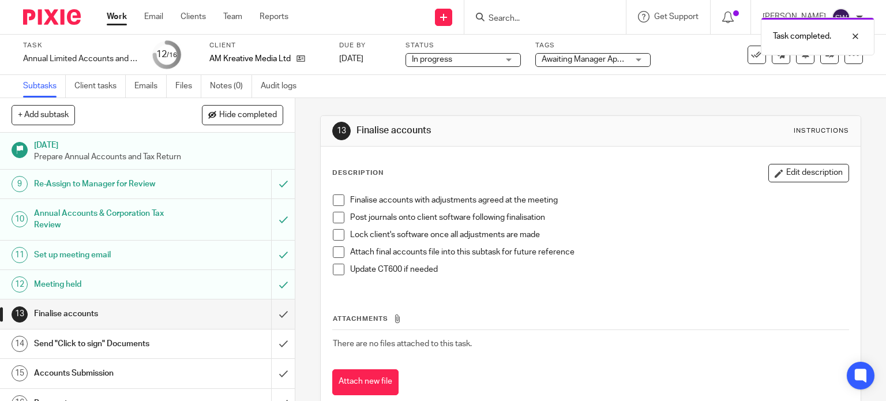
scroll to position [277, 0]
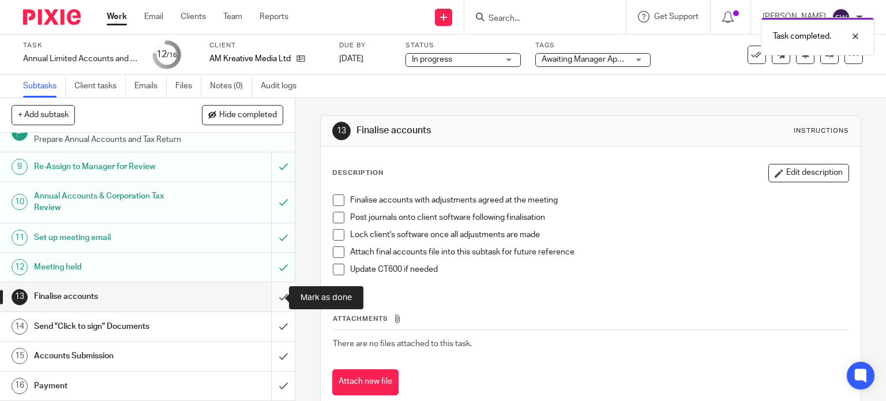
click at [273, 299] on input "submit" at bounding box center [147, 296] width 295 height 29
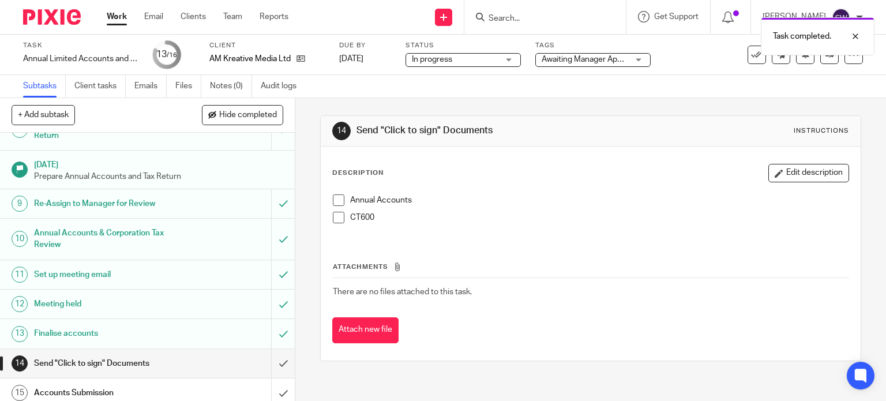
scroll to position [277, 0]
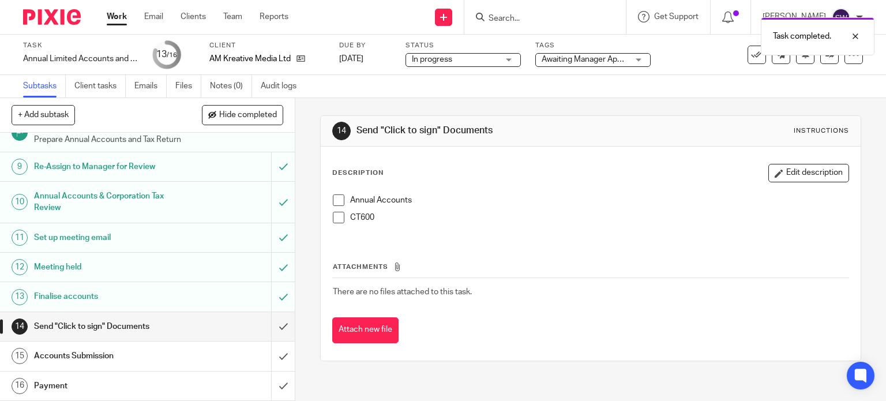
click at [552, 59] on span "Awaiting Manager Approval + 1" at bounding box center [596, 59] width 110 height 8
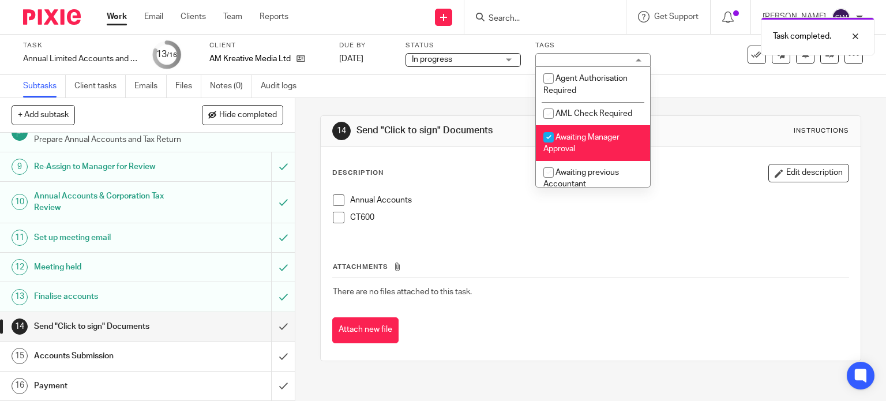
click at [563, 137] on span "Awaiting Manager Approval" at bounding box center [581, 143] width 76 height 20
checkbox input "false"
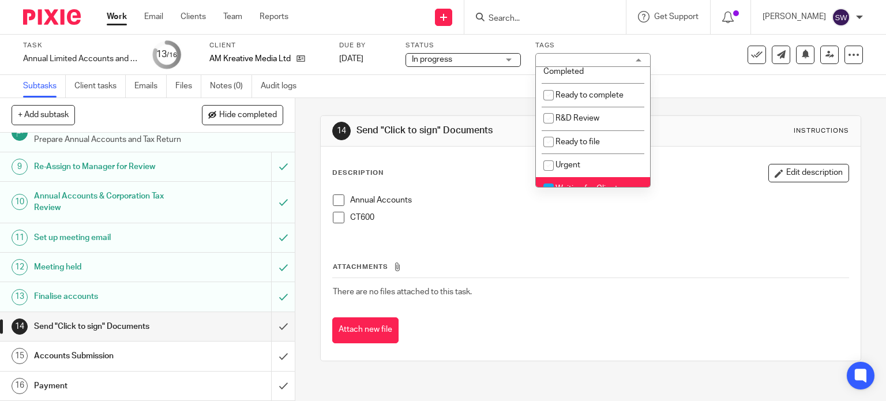
scroll to position [346, 0]
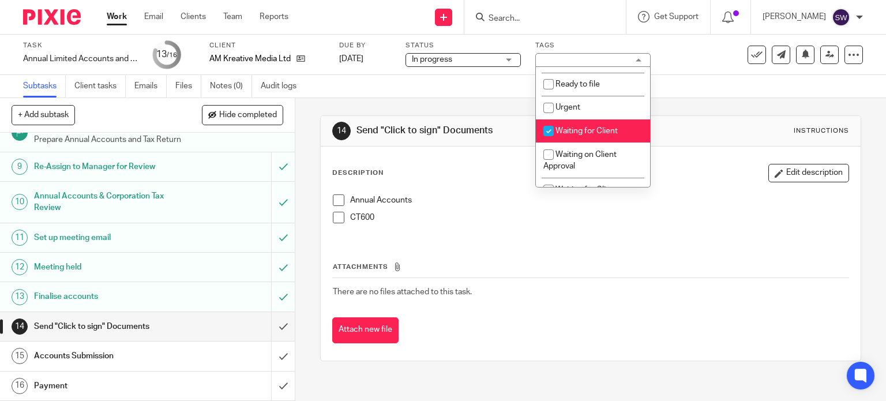
click at [599, 135] on span "Waiting for Client" at bounding box center [586, 131] width 62 height 8
checkbox input "false"
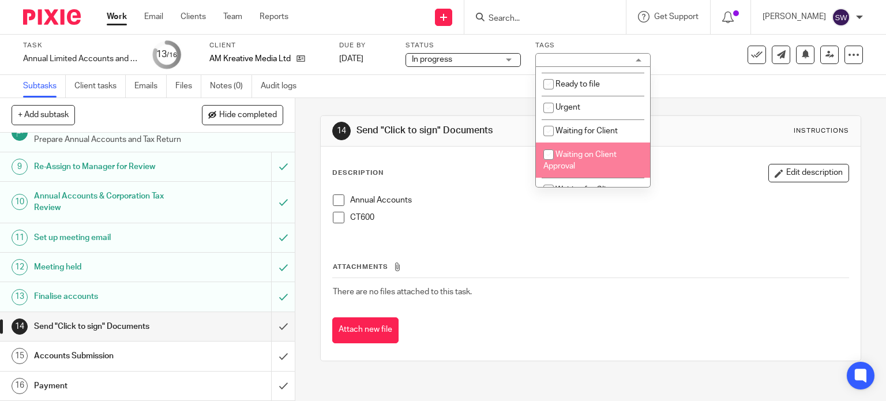
click at [571, 155] on span "Waiting on Client Approval" at bounding box center [579, 160] width 73 height 20
checkbox input "true"
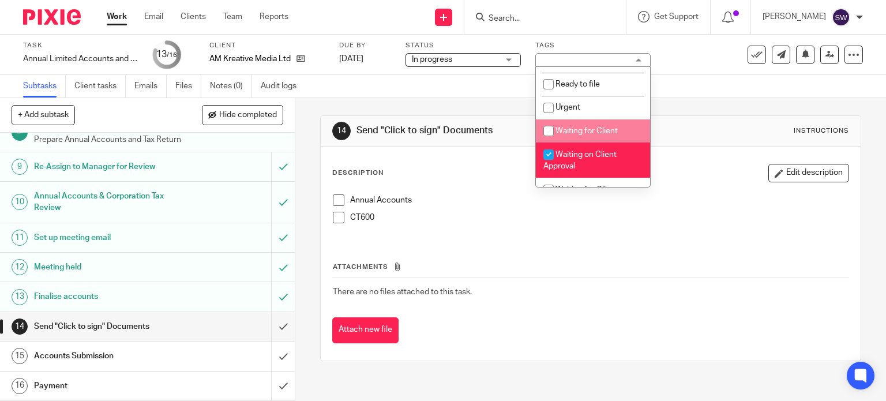
click at [687, 79] on div "Subtasks Client tasks Emails Files Notes (0) Audit logs" at bounding box center [443, 86] width 886 height 23
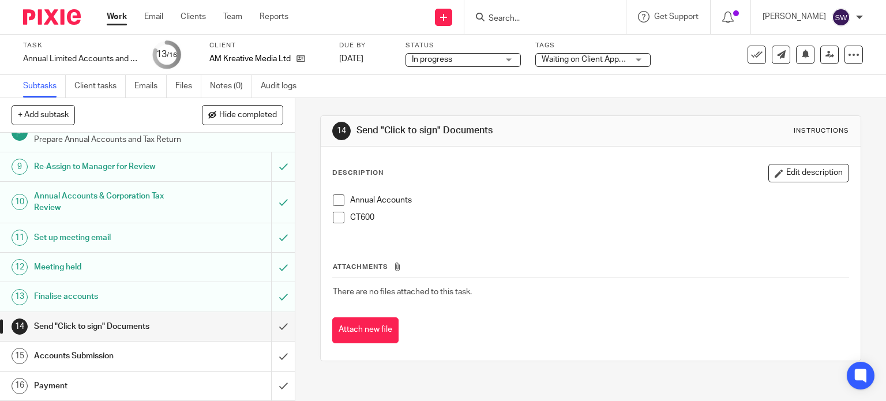
click at [118, 17] on link "Work" at bounding box center [117, 17] width 20 height 12
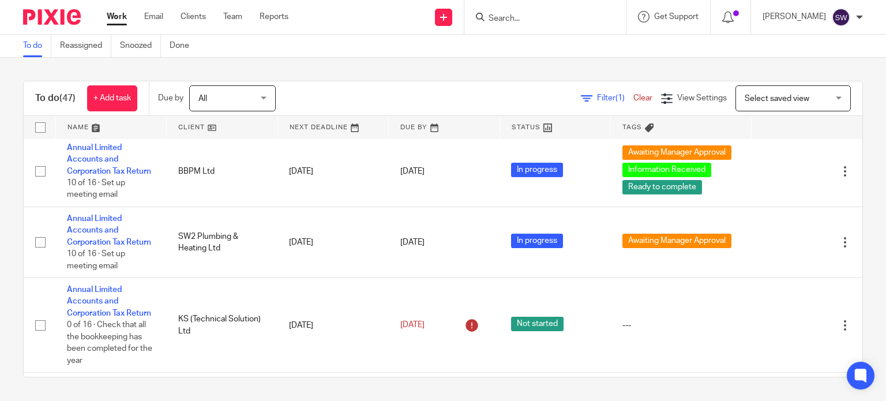
scroll to position [2595, 0]
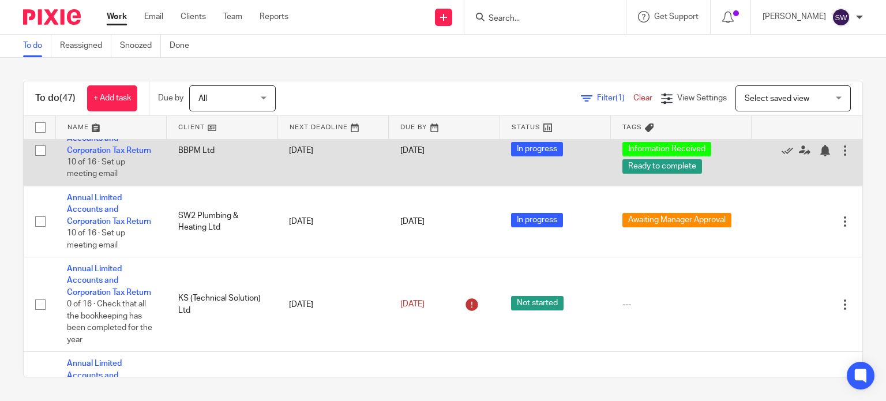
click at [189, 186] on td "BBPM Ltd" at bounding box center [222, 150] width 111 height 71
click at [101, 186] on td "Annual Limited Accounts and Corporation Tax Return 10 of 16 · Set up meeting em…" at bounding box center [110, 150] width 111 height 71
click at [101, 155] on link "Annual Limited Accounts and Corporation Tax Return" at bounding box center [109, 139] width 84 height 32
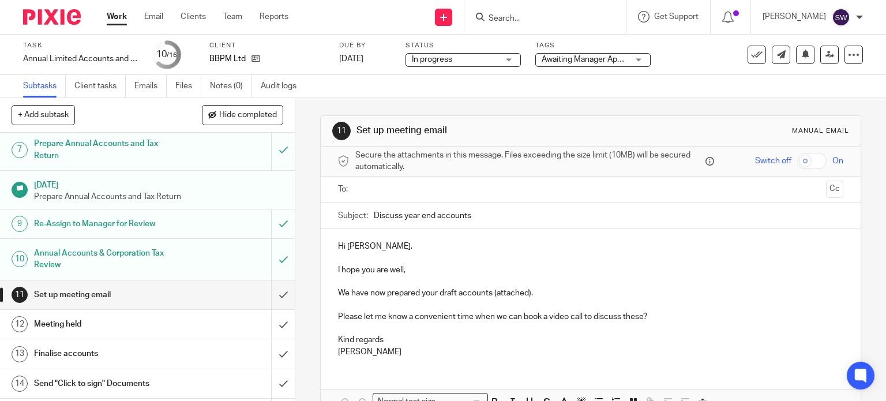
scroll to position [231, 0]
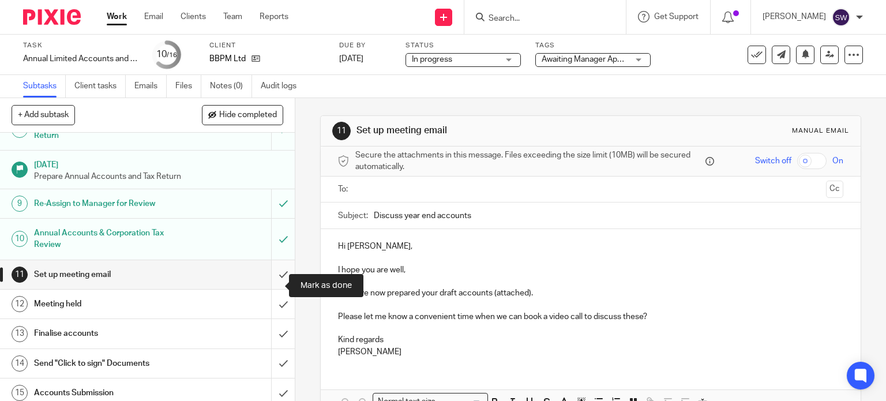
click at [270, 288] on input "submit" at bounding box center [147, 274] width 295 height 29
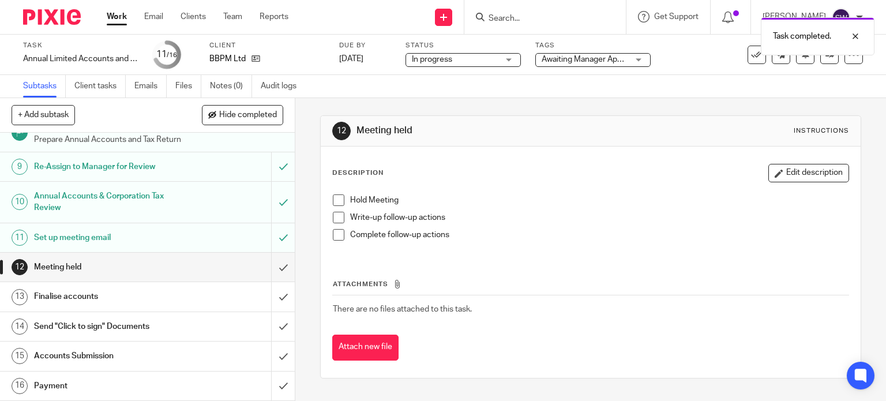
scroll to position [277, 0]
click at [272, 265] on input "submit" at bounding box center [147, 267] width 295 height 29
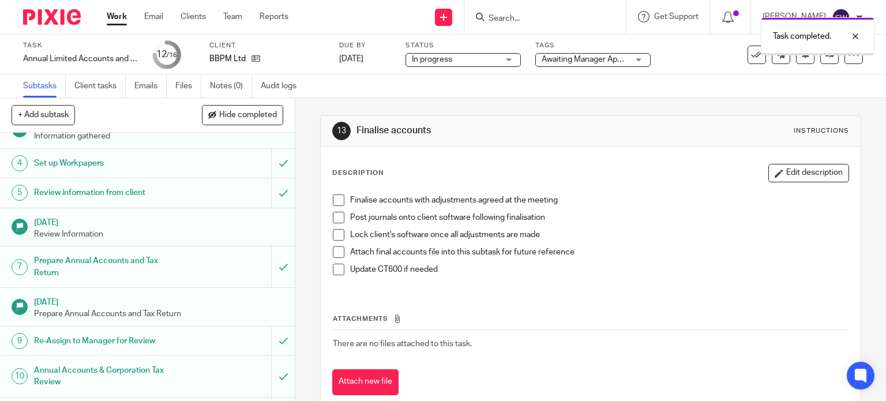
scroll to position [277, 0]
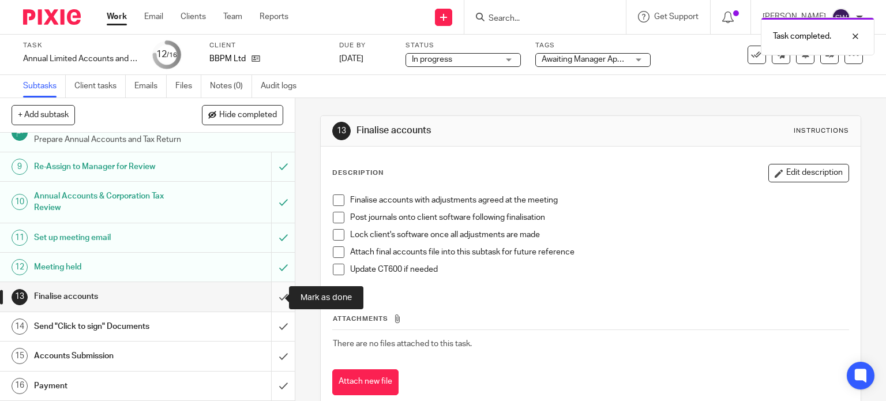
click at [271, 298] on input "submit" at bounding box center [147, 296] width 295 height 29
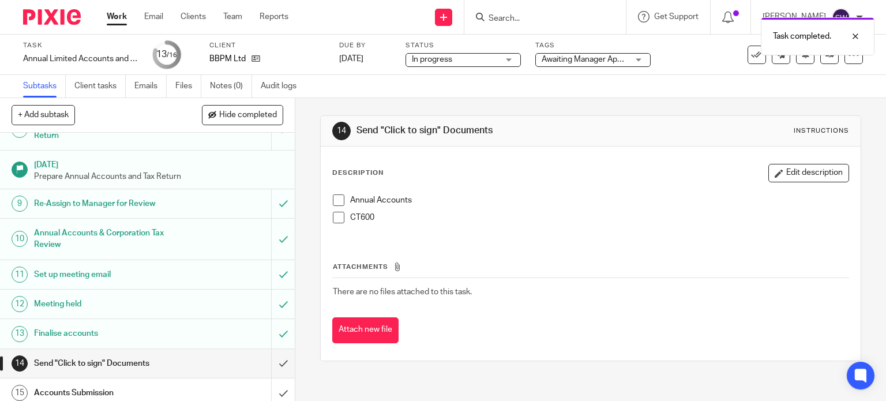
scroll to position [277, 0]
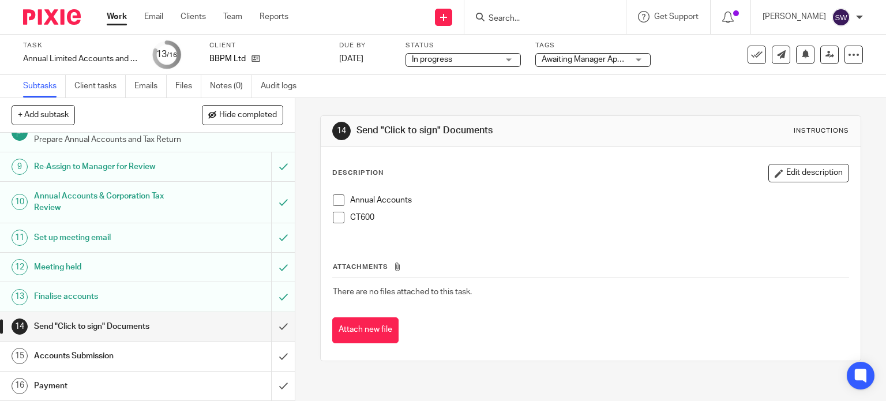
click at [572, 62] on span "Awaiting Manager Approval + 2" at bounding box center [596, 59] width 110 height 8
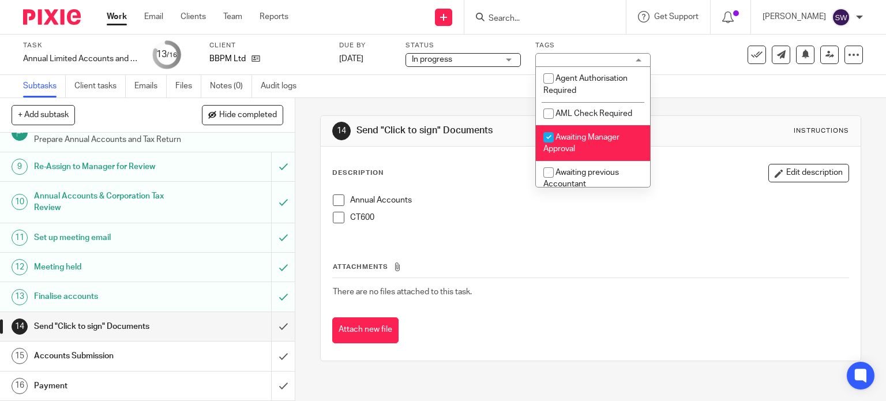
click at [565, 137] on span "Awaiting Manager Approval" at bounding box center [581, 143] width 76 height 20
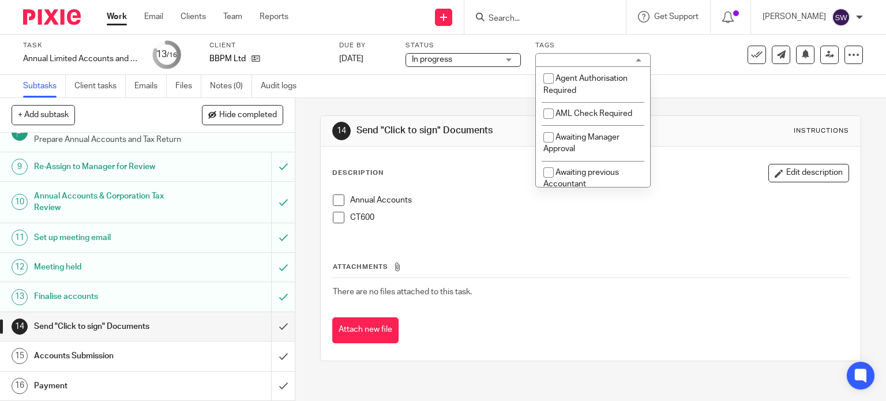
checkbox input "false"
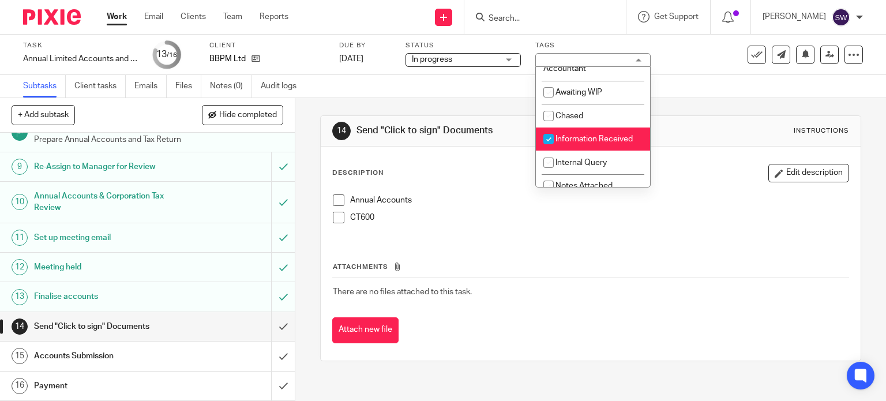
click at [593, 143] on span "Information Received" at bounding box center [593, 139] width 77 height 8
checkbox input "false"
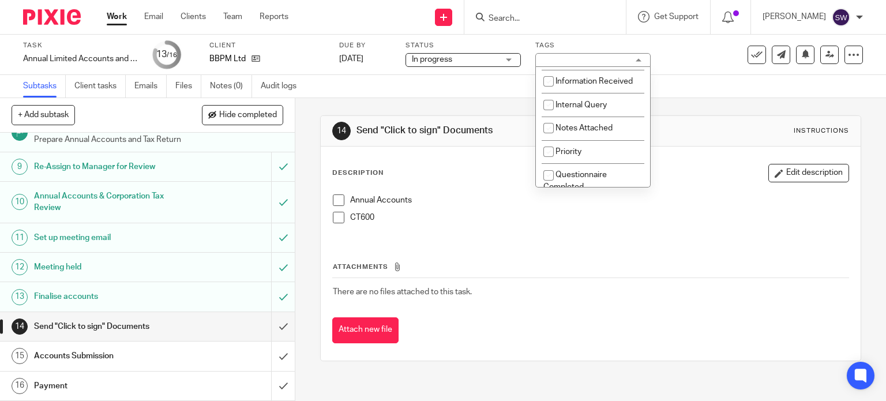
scroll to position [231, 0]
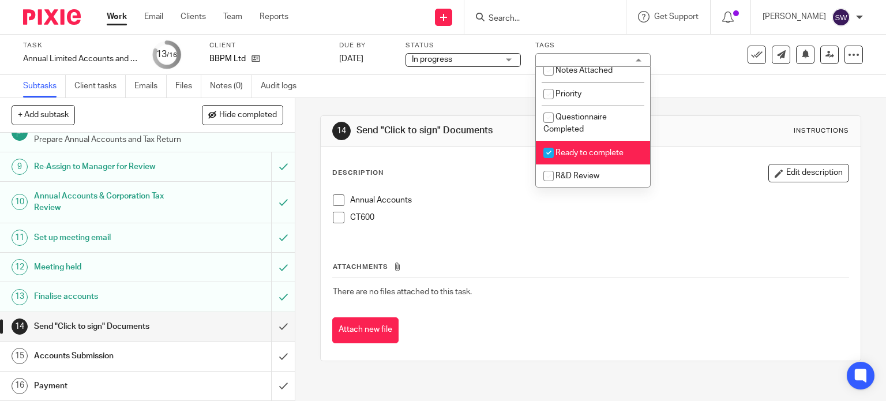
click at [593, 152] on li "Ready to complete" at bounding box center [593, 153] width 114 height 24
checkbox input "false"
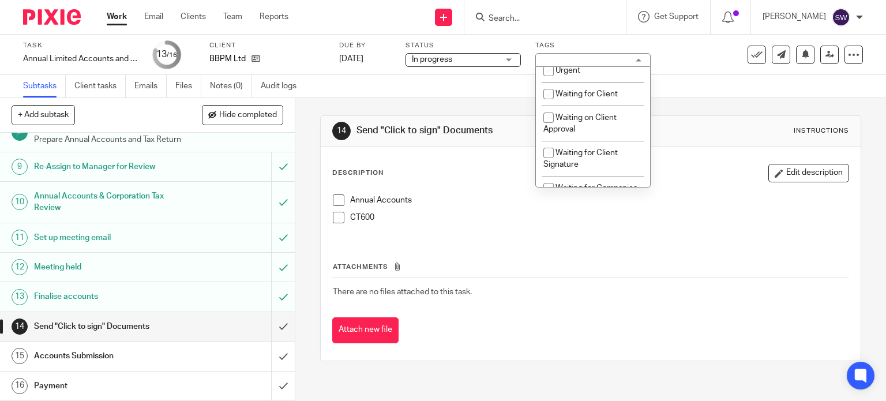
scroll to position [404, 0]
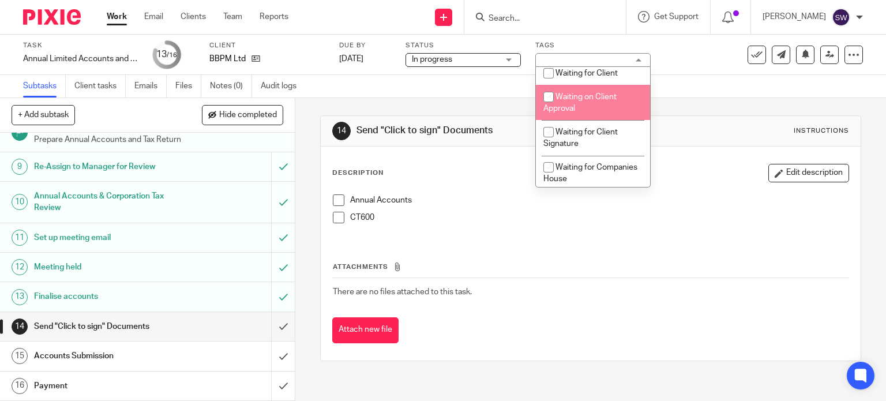
click at [579, 103] on span "Waiting on Client Approval" at bounding box center [579, 103] width 73 height 20
checkbox input "true"
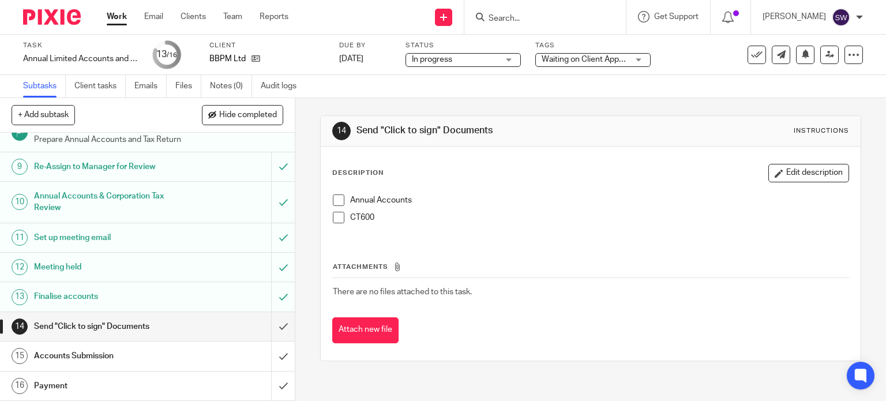
click at [680, 70] on div "Task Annual Limited Accounts and Corporation Tax Return Save Annual Limited Acc…" at bounding box center [443, 55] width 886 height 40
click at [111, 20] on link "Work" at bounding box center [117, 17] width 20 height 12
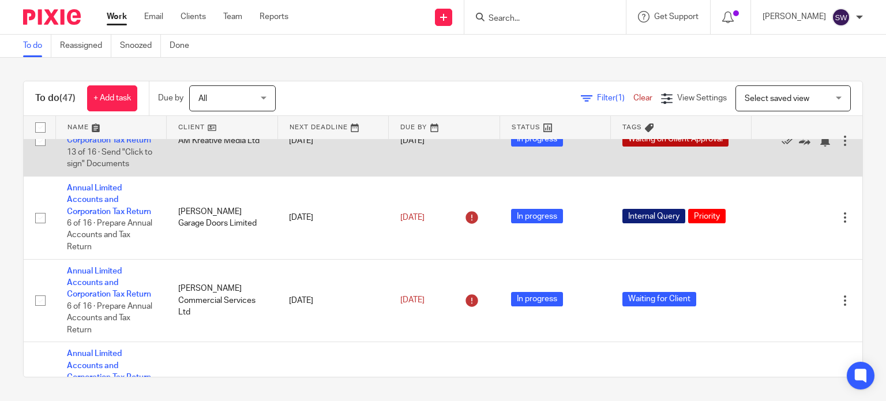
scroll to position [577, 0]
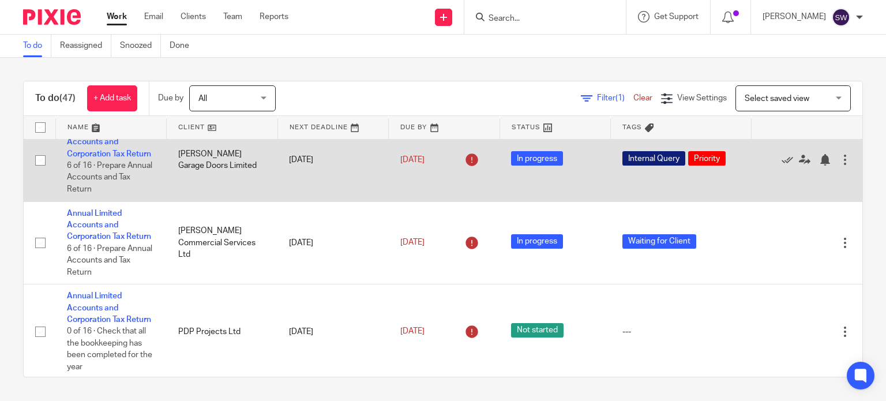
click at [107, 198] on td "Annual Limited Accounts and Corporation Tax Return 6 of 16 · Prepare Annual Acc…" at bounding box center [110, 159] width 111 height 83
click at [111, 158] on link "Annual Limited Accounts and Corporation Tax Return" at bounding box center [109, 142] width 84 height 32
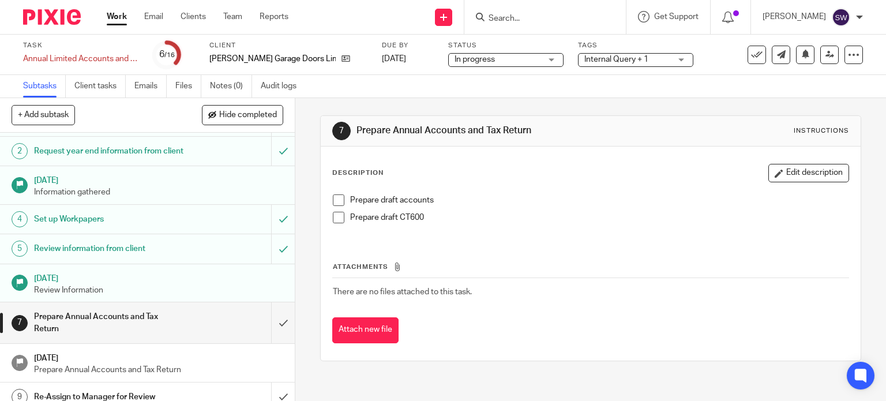
scroll to position [58, 0]
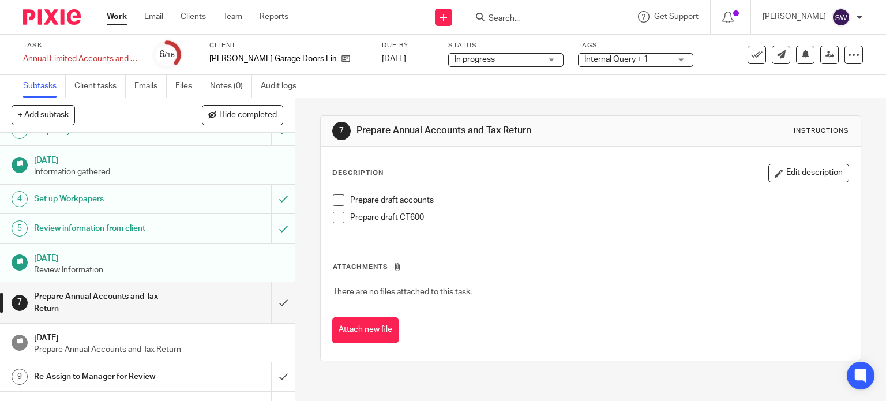
click at [593, 56] on span "Internal Query + 1" at bounding box center [616, 59] width 64 height 8
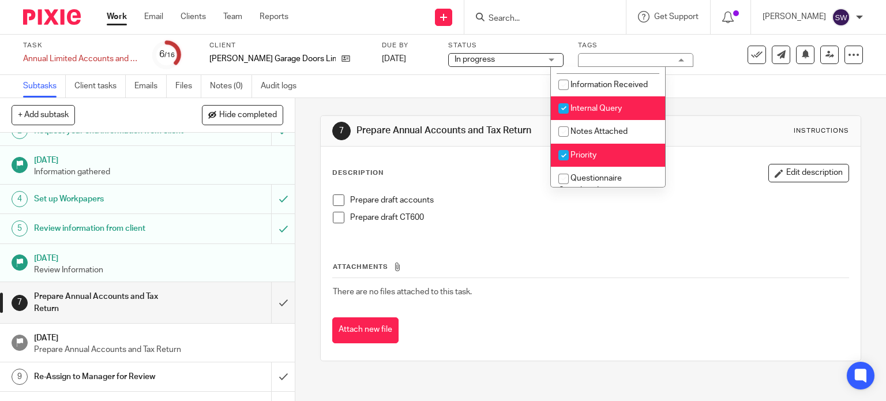
scroll to position [173, 0]
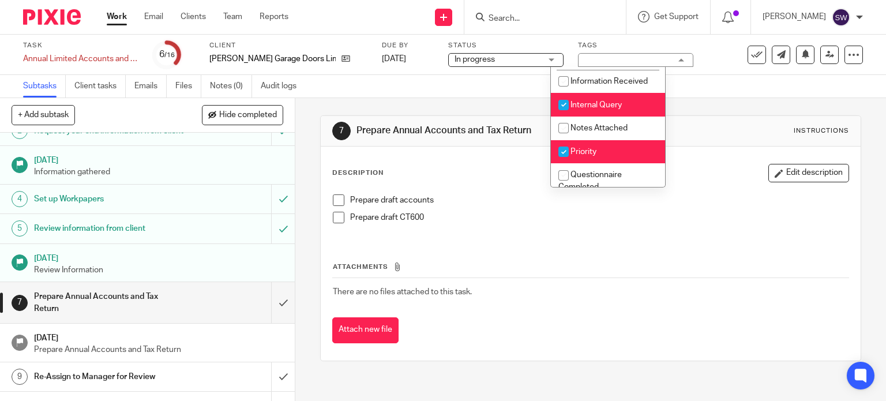
click at [622, 104] on li "Internal Query" at bounding box center [608, 105] width 114 height 24
checkbox input "false"
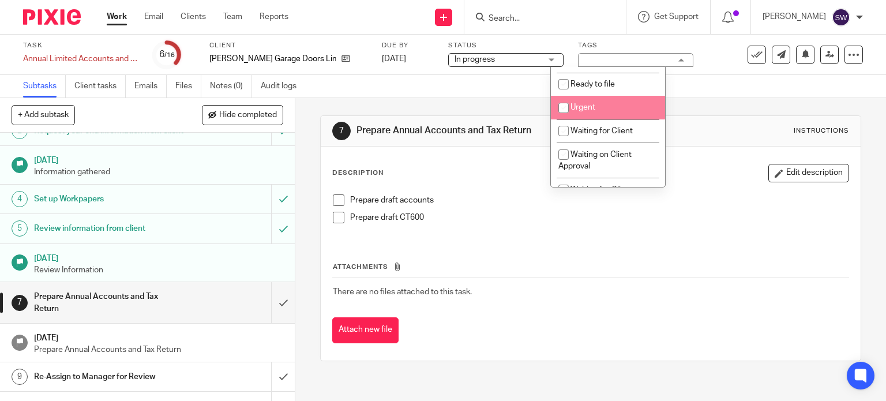
scroll to position [404, 0]
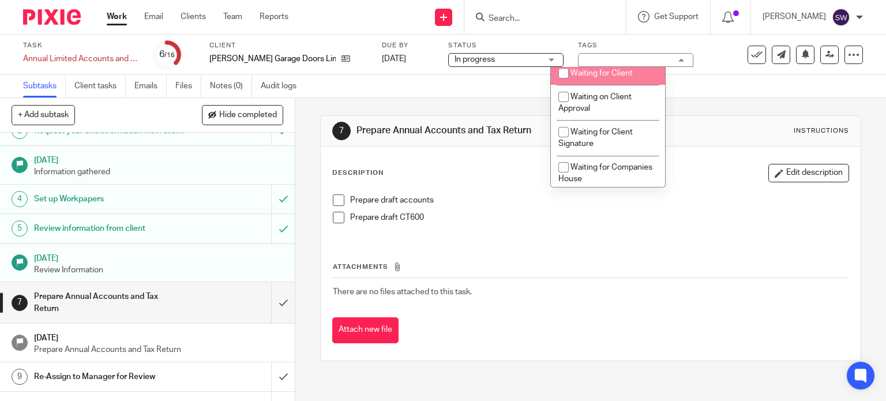
click at [607, 76] on span "Waiting for Client" at bounding box center [601, 73] width 62 height 8
checkbox input "true"
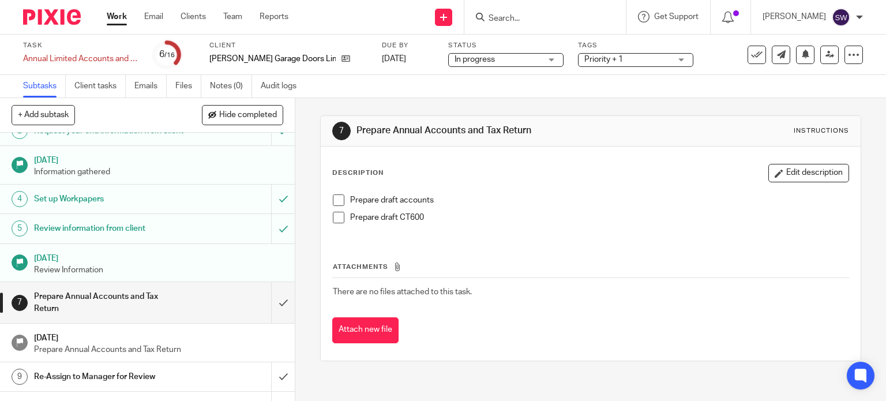
click at [113, 14] on link "Work" at bounding box center [117, 17] width 20 height 12
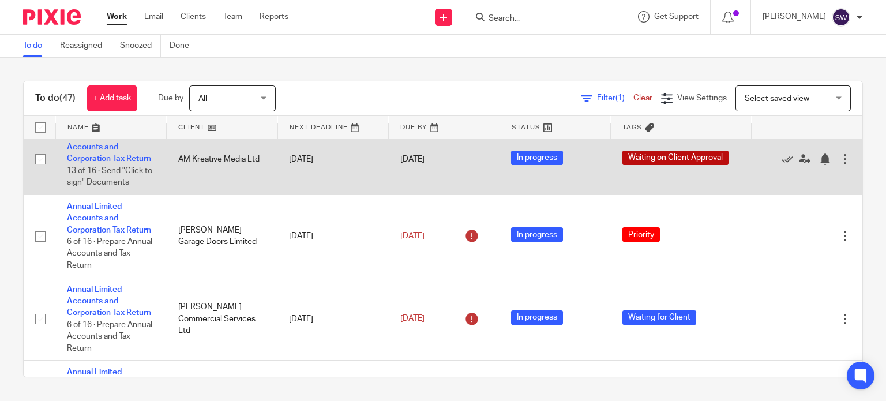
scroll to position [519, 0]
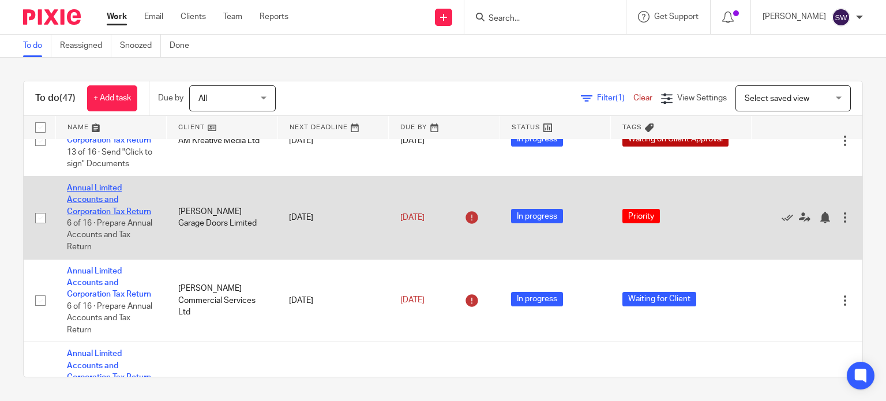
click at [108, 216] on link "Annual Limited Accounts and Corporation Tax Return" at bounding box center [109, 200] width 84 height 32
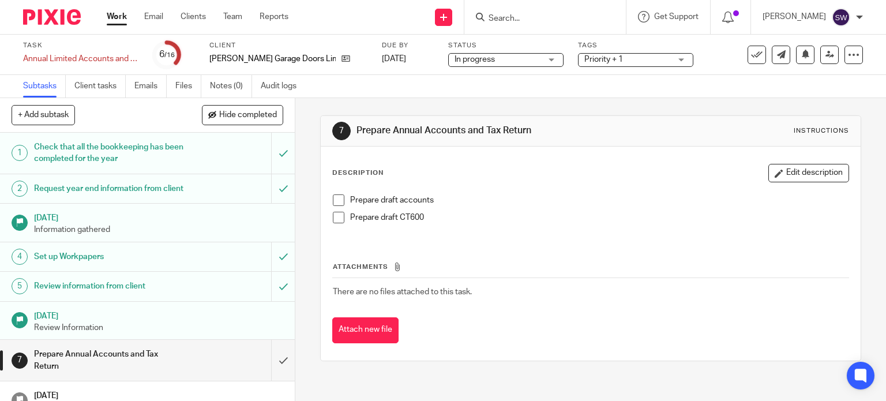
click at [584, 62] on span "Priority + 1" at bounding box center [603, 59] width 39 height 8
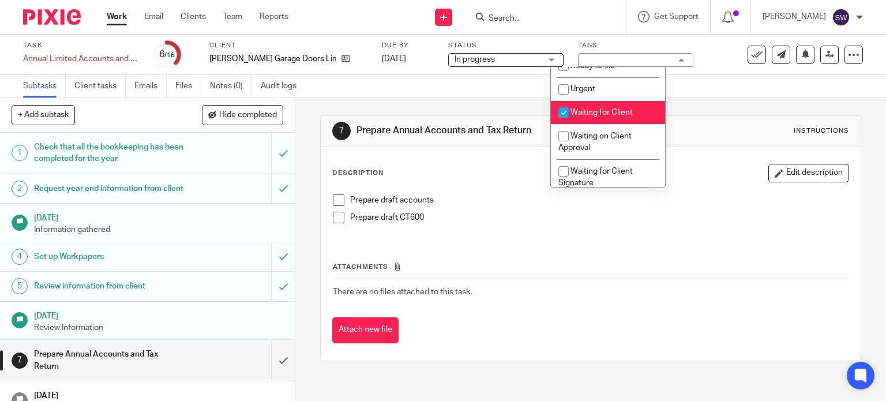
scroll to position [346, 0]
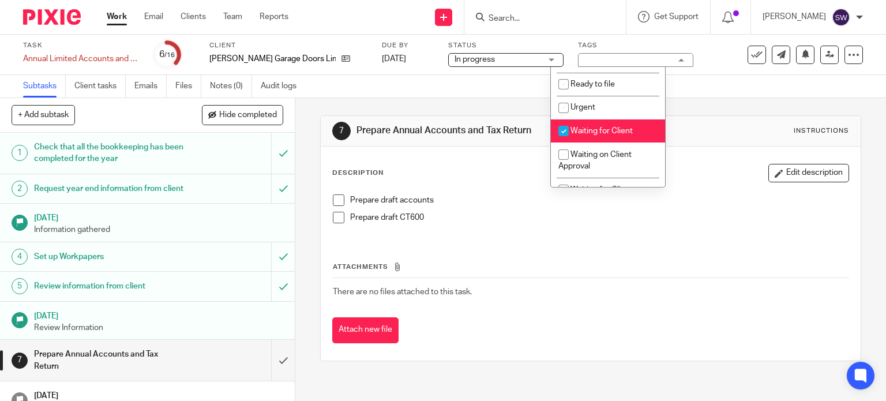
click at [573, 135] on input "checkbox" at bounding box center [563, 131] width 22 height 22
click at [567, 136] on input "checkbox" at bounding box center [563, 131] width 22 height 22
checkbox input "true"
click at [683, 77] on div "Subtasks Client tasks Emails Files Notes (0) Audit logs" at bounding box center [443, 86] width 886 height 23
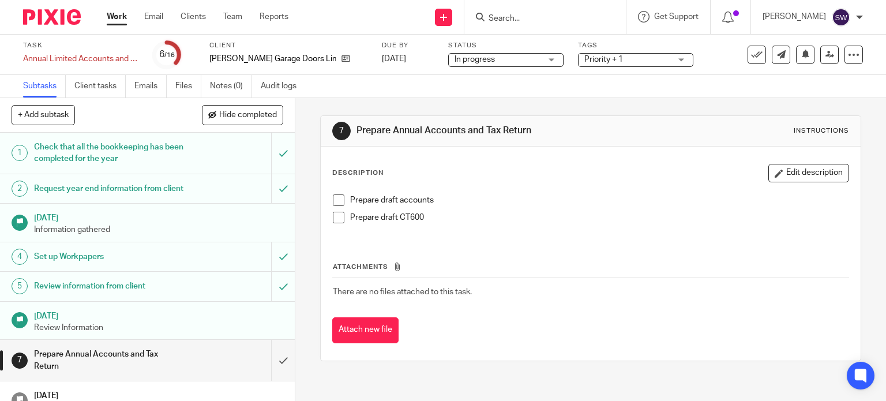
click at [122, 21] on link "Work" at bounding box center [117, 17] width 20 height 12
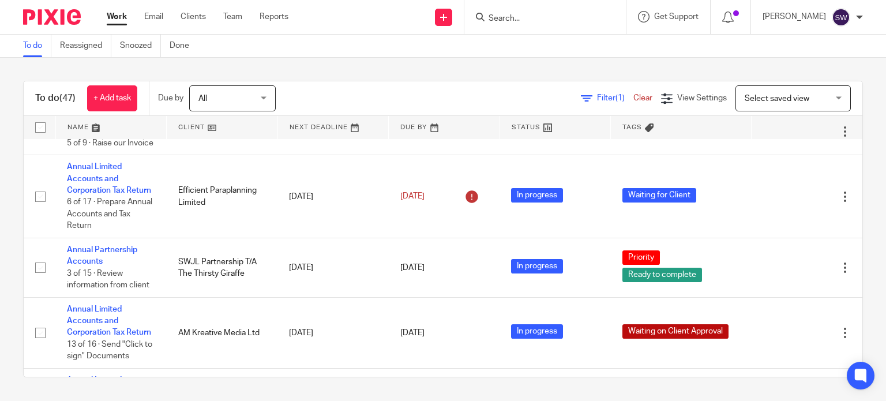
scroll to position [346, 0]
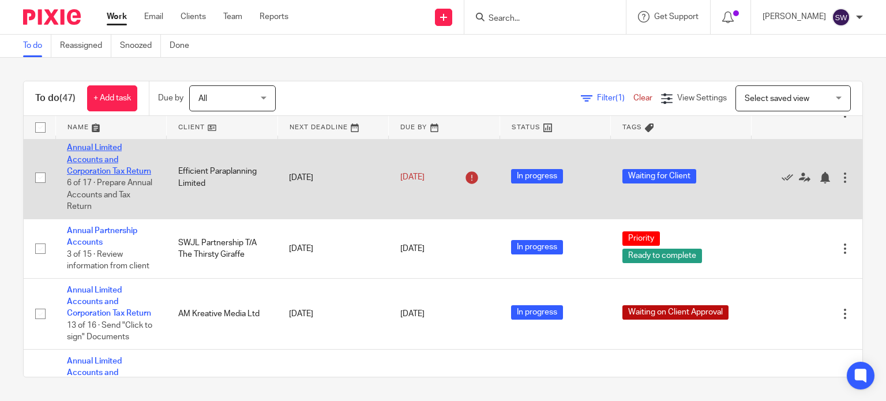
click at [103, 175] on link "Annual Limited Accounts and Corporation Tax Return" at bounding box center [109, 160] width 84 height 32
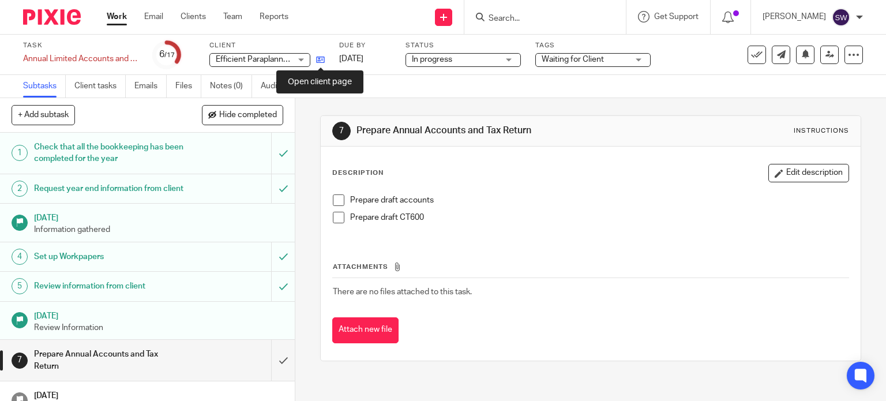
click at [321, 59] on icon at bounding box center [320, 59] width 9 height 9
click at [117, 16] on link "Work" at bounding box center [117, 17] width 20 height 12
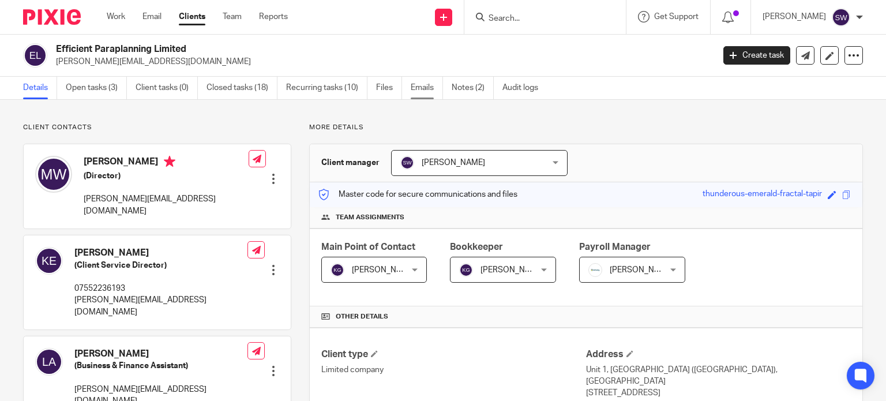
click at [421, 89] on link "Emails" at bounding box center [427, 88] width 32 height 22
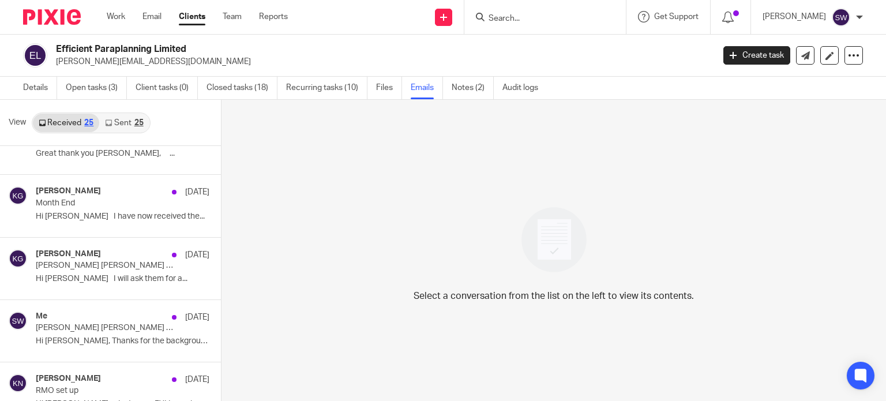
scroll to position [404, 0]
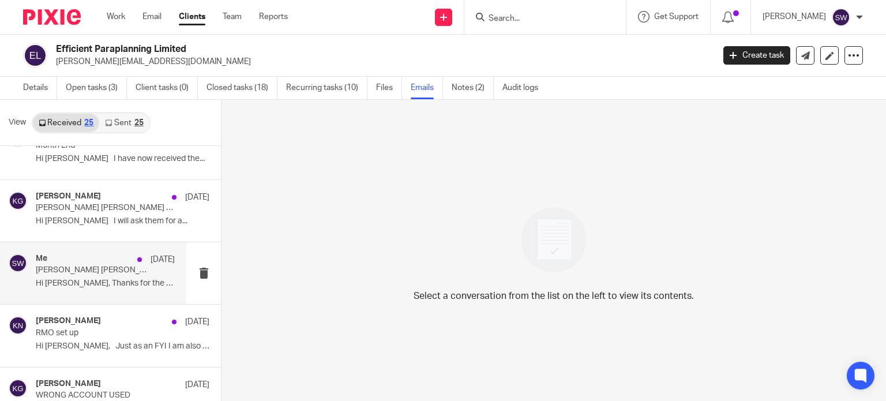
click at [63, 274] on div "Me 5 Aug Budworth Hardcastle (Rent & Service Charge) Hi Linda, Thanks for the b…" at bounding box center [105, 273] width 139 height 39
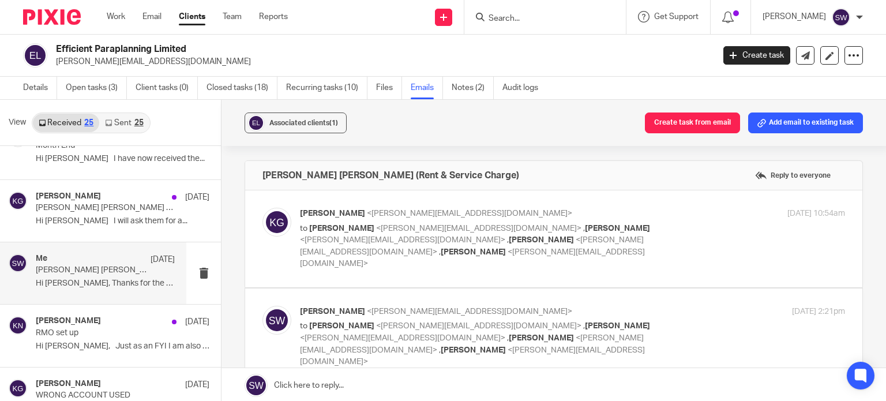
scroll to position [0, 0]
click at [633, 223] on p "to Michelle Wilson-Stimson <michelle@eparaplan.co.uk> , Shaunagh Wilson <shauna…" at bounding box center [481, 246] width 363 height 47
checkbox input "true"
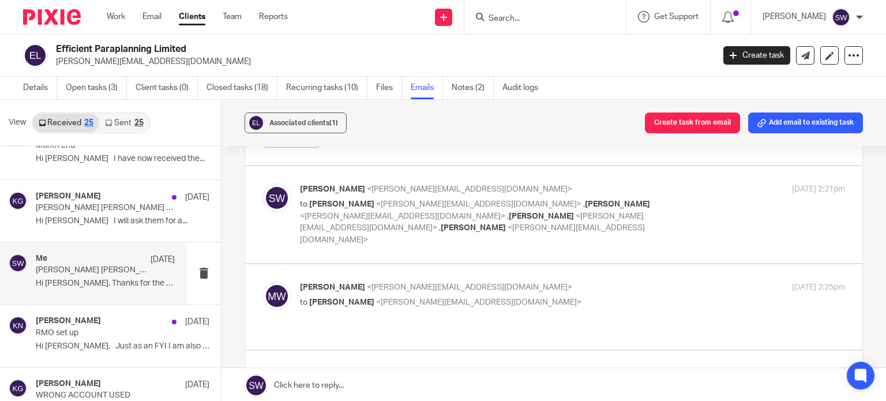
scroll to position [439, 0]
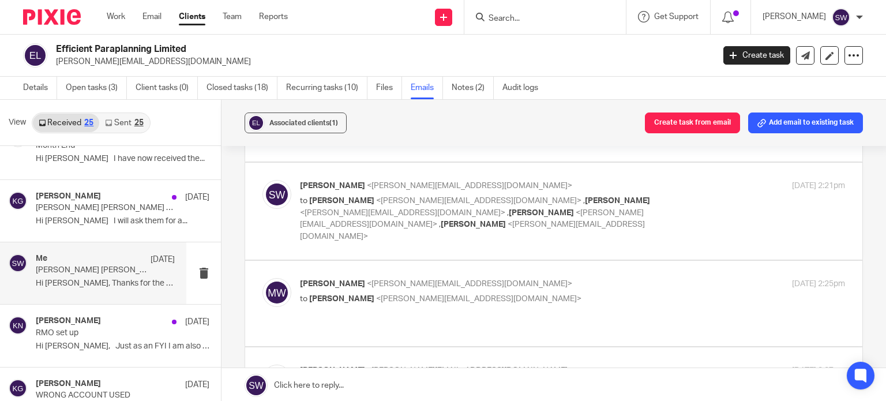
click at [655, 192] on div "Sarah Wills <sarah@infinity-accounting.co.uk> to Kelly Gutteridge <kelly@infini…" at bounding box center [572, 211] width 545 height 62
checkbox input "true"
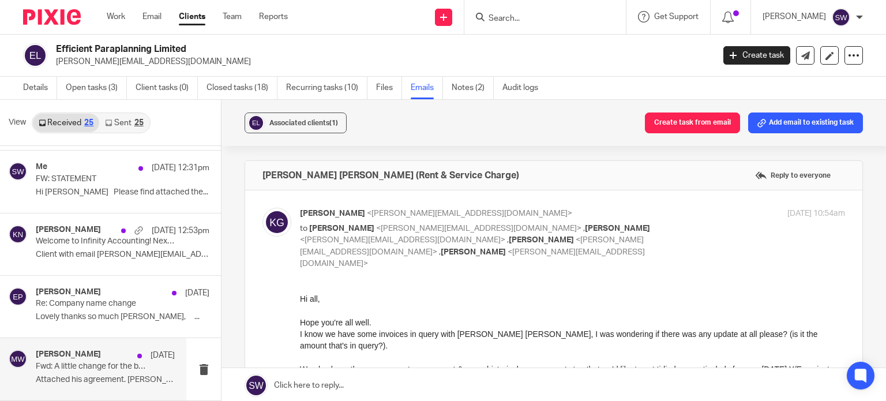
scroll to position [0, 0]
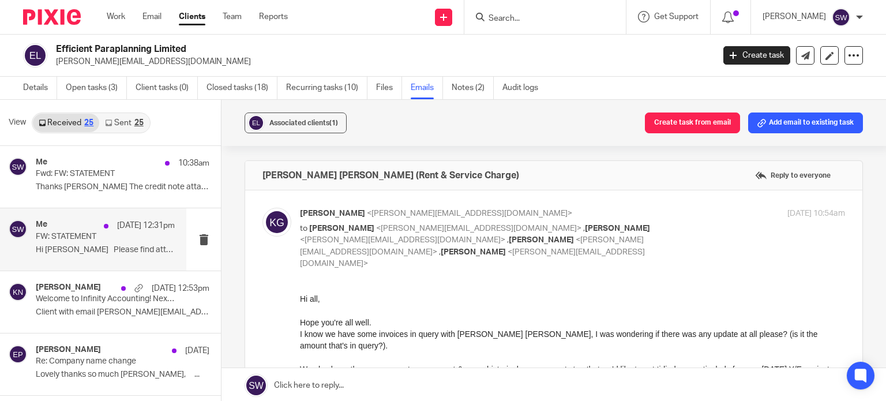
click at [69, 227] on div "Me 12 Aug 12:31pm" at bounding box center [105, 226] width 139 height 12
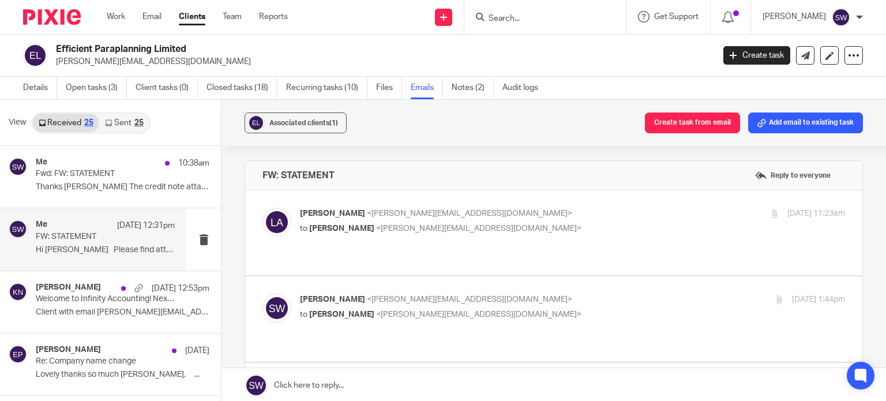
click at [61, 238] on p "FW: STATEMENT" at bounding box center [91, 237] width 111 height 10
click at [548, 211] on p "Linda Allen <linda@eparaplan.co.uk>" at bounding box center [481, 214] width 363 height 12
checkbox input "true"
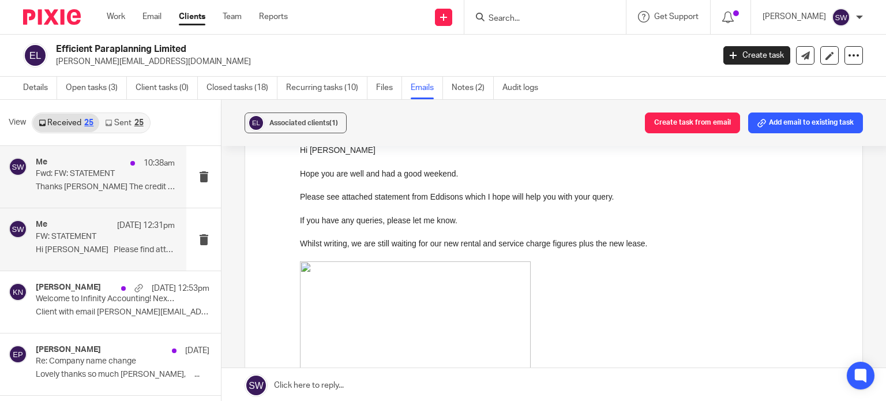
scroll to position [58, 0]
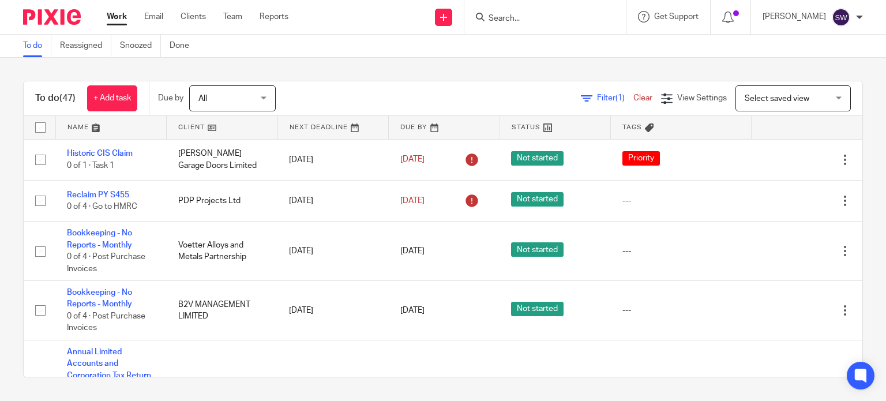
drag, startPoint x: 537, startPoint y: 35, endPoint x: 541, endPoint y: 28, distance: 7.2
click at [537, 33] on body "Work Email Clients Team Reports Work Email Clients Team Reports Settings Send n…" at bounding box center [443, 200] width 886 height 401
drag, startPoint x: 568, startPoint y: 21, endPoint x: 573, endPoint y: 32, distance: 11.6
click at [568, 20] on input "Search" at bounding box center [539, 19] width 104 height 10
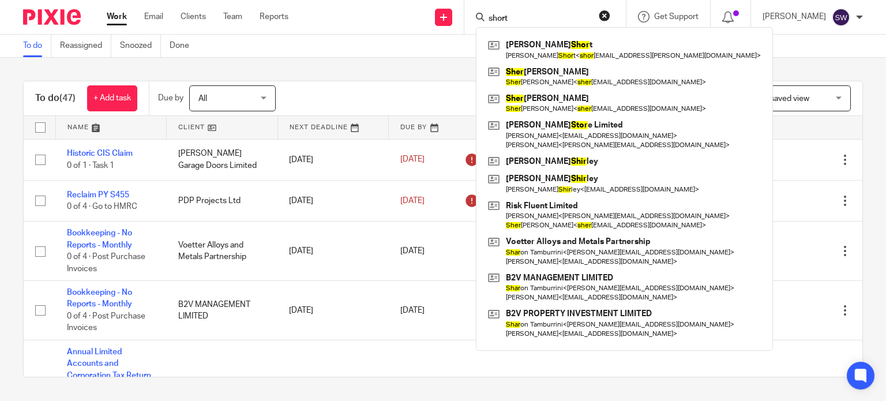
type input "short"
click button "submit" at bounding box center [0, 0] width 0 height 0
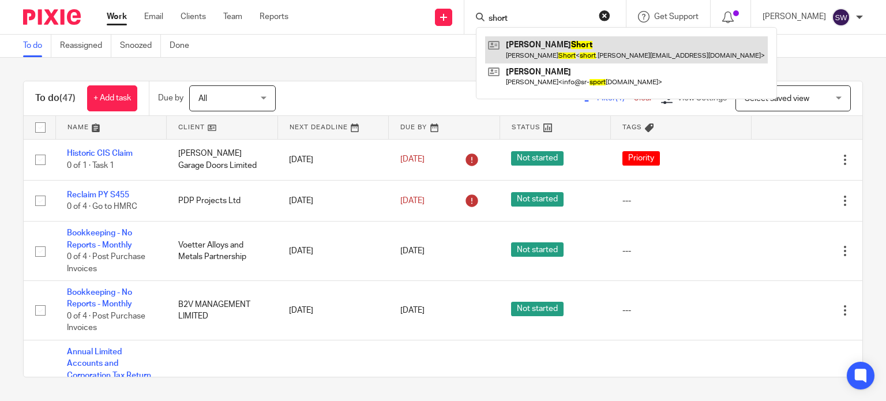
click at [539, 47] on link at bounding box center [626, 49] width 283 height 27
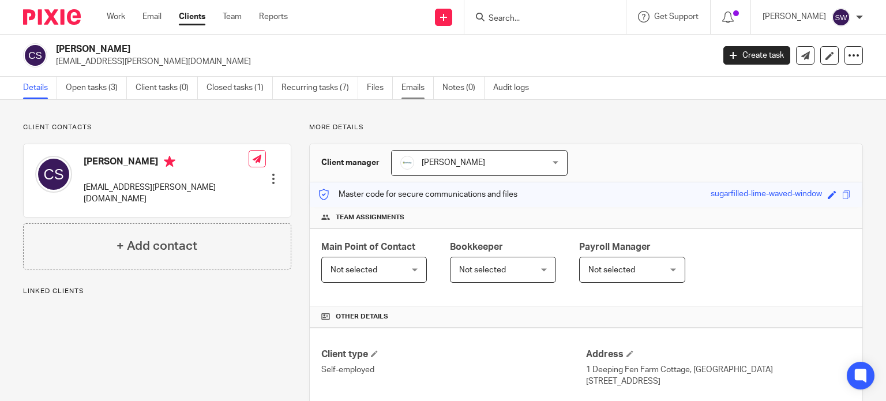
click at [412, 84] on link "Emails" at bounding box center [417, 88] width 32 height 22
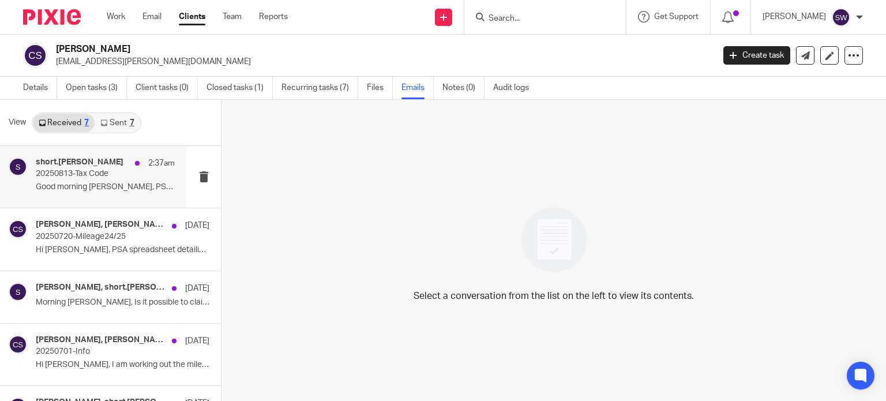
click at [69, 171] on p "20250813-Tax Code" at bounding box center [91, 174] width 111 height 10
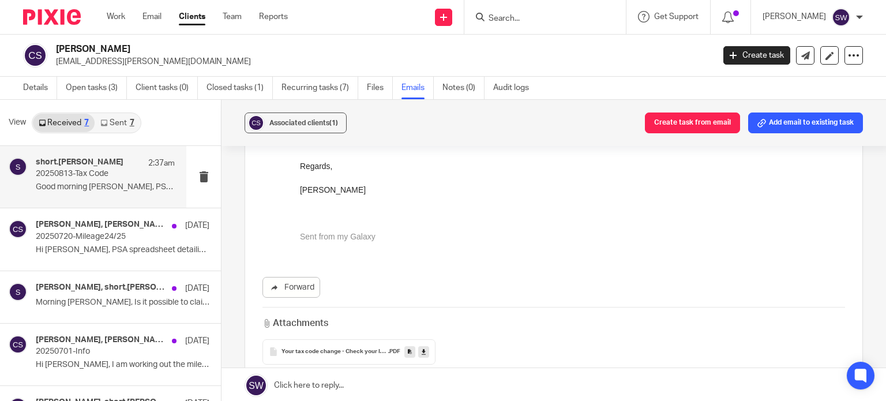
scroll to position [173, 0]
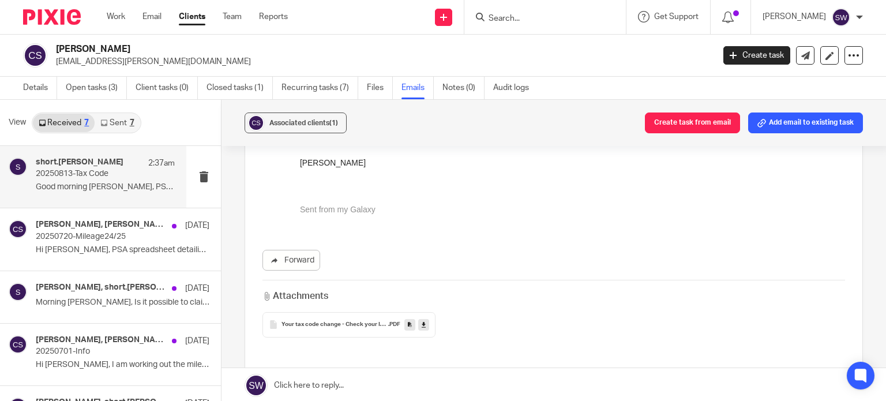
click at [422, 322] on icon at bounding box center [424, 324] width 4 height 9
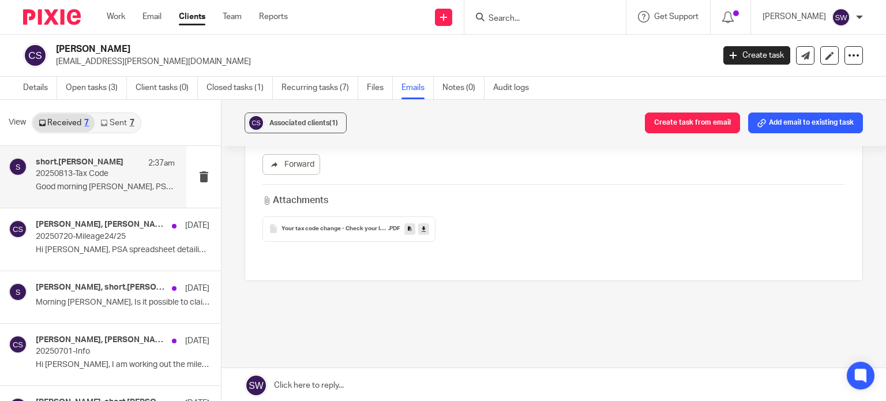
scroll to position [274, 0]
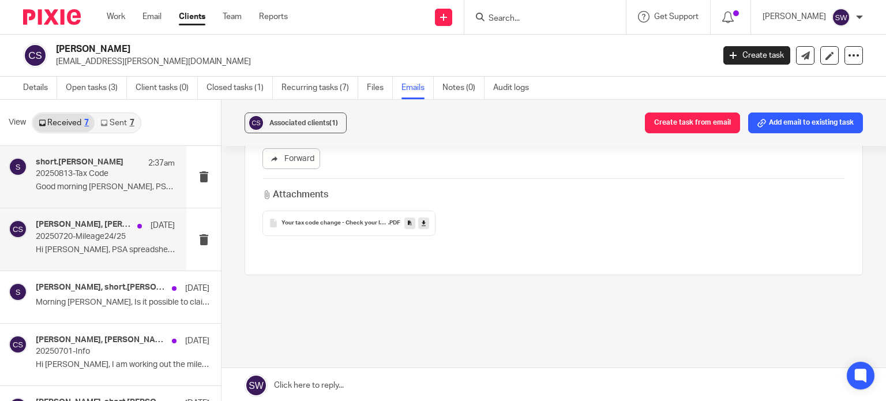
click at [100, 234] on p "20250720-Mileage24/25" at bounding box center [91, 237] width 111 height 10
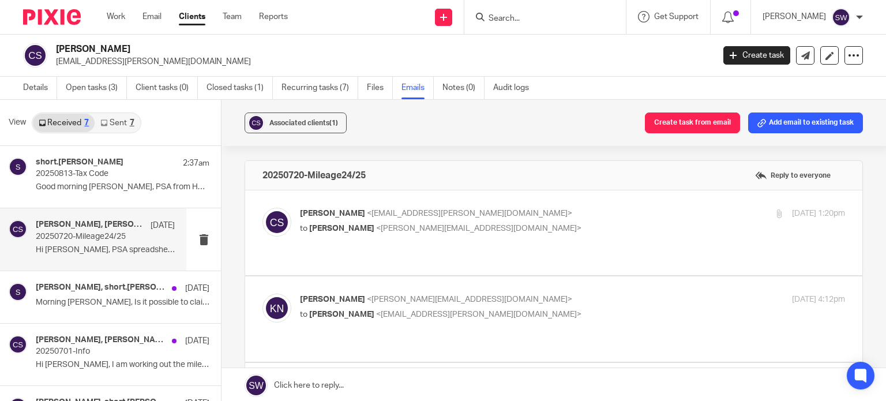
scroll to position [0, 0]
click at [477, 209] on p "[PERSON_NAME] <[EMAIL_ADDRESS][PERSON_NAME][DOMAIN_NAME]>" at bounding box center [481, 214] width 363 height 12
checkbox input "true"
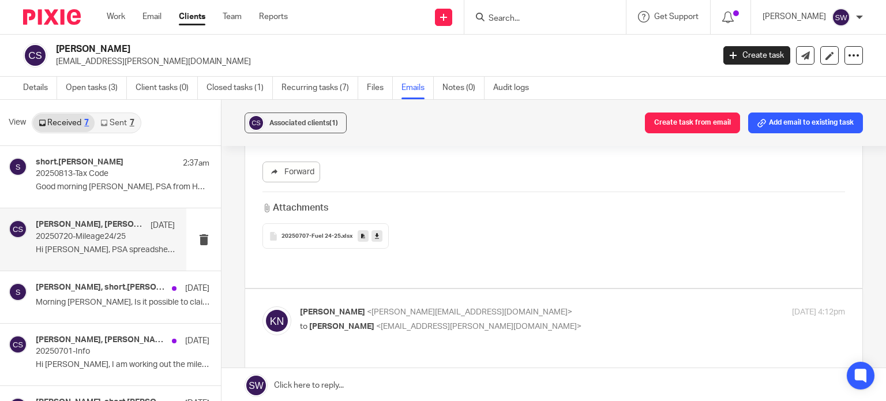
scroll to position [231, 0]
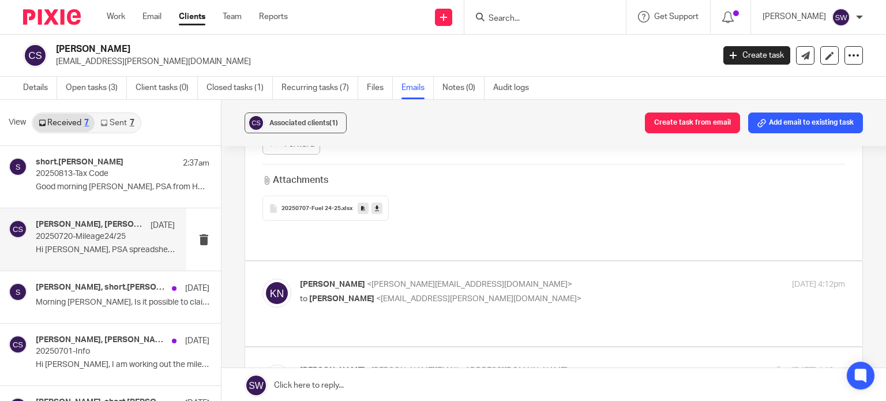
click at [554, 279] on p "[PERSON_NAME] <[PERSON_NAME][EMAIL_ADDRESS][DOMAIN_NAME]>" at bounding box center [481, 285] width 363 height 12
checkbox input "true"
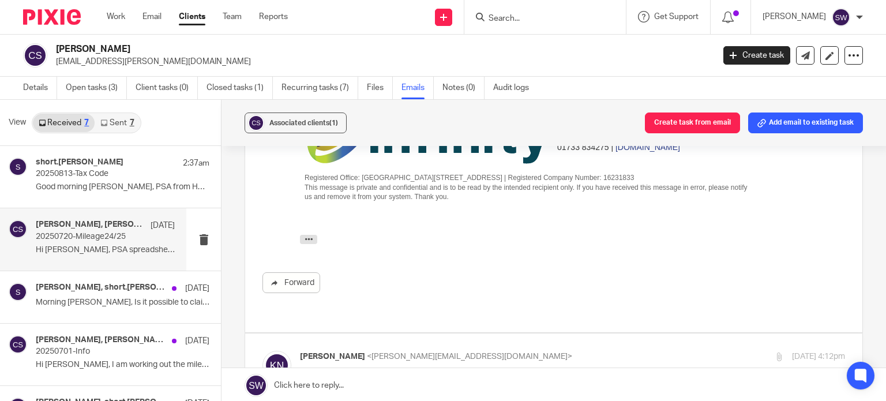
scroll to position [577, 0]
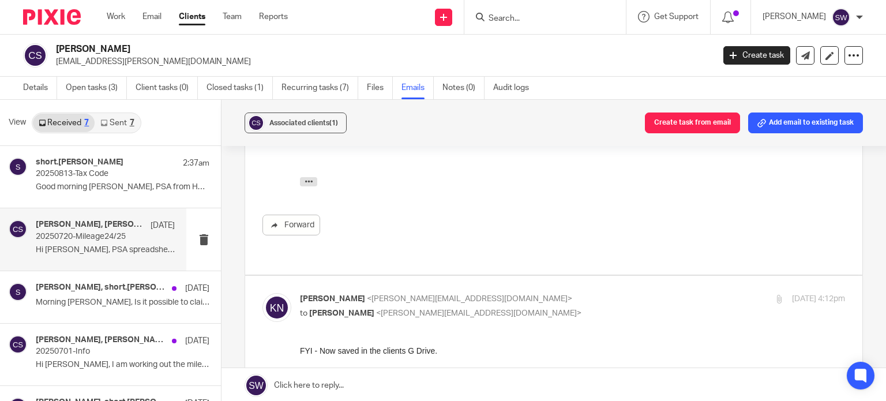
click at [262, 292] on input "checkbox" at bounding box center [262, 292] width 1 height 1
click at [554, 276] on label at bounding box center [553, 318] width 617 height 85
click at [262, 292] on input "checkbox" at bounding box center [262, 292] width 1 height 1
checkbox input "true"
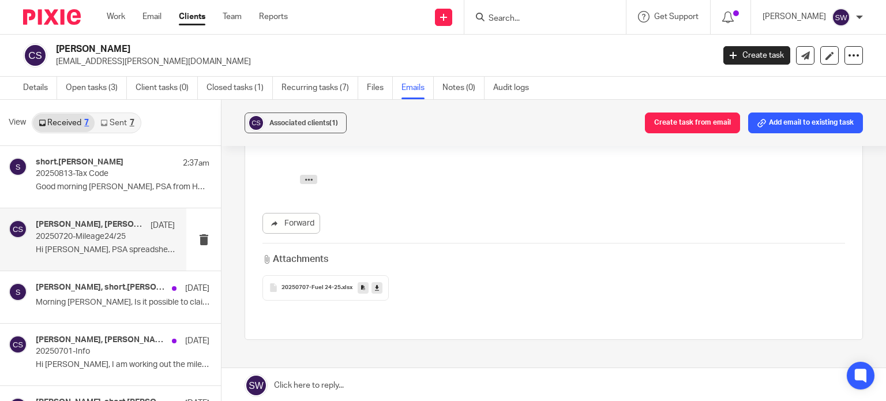
scroll to position [980, 0]
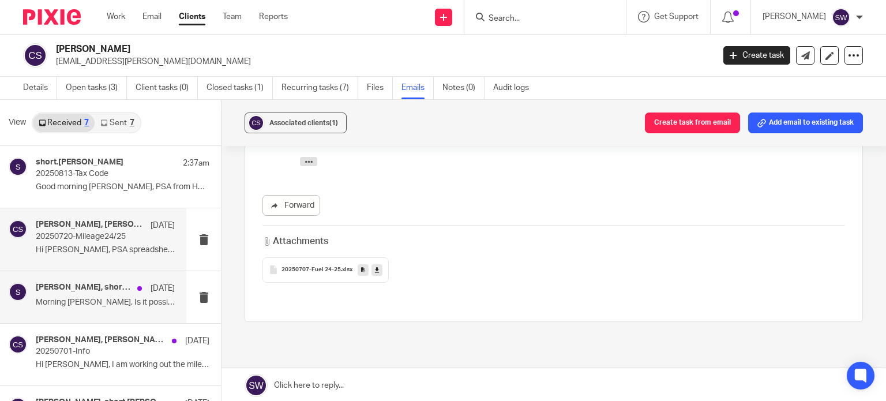
click at [62, 287] on h4 "[PERSON_NAME], short.[PERSON_NAME]" at bounding box center [84, 288] width 96 height 10
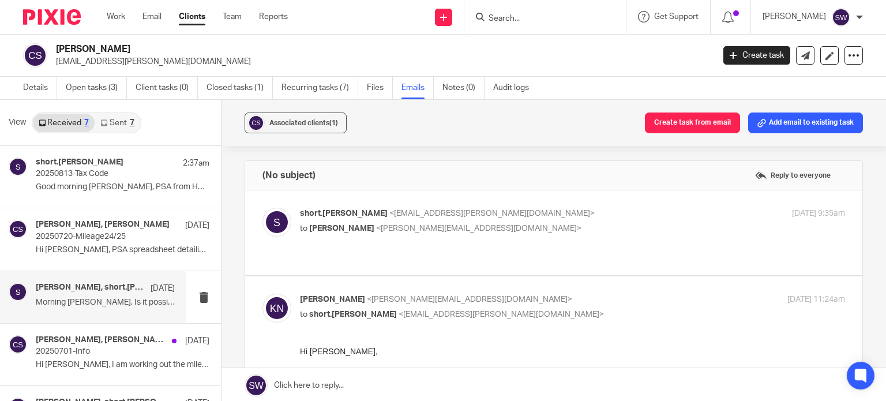
scroll to position [0, 0]
click at [462, 216] on p "short.[PERSON_NAME] <[EMAIL_ADDRESS][PERSON_NAME][DOMAIN_NAME]>" at bounding box center [481, 214] width 363 height 12
checkbox input "true"
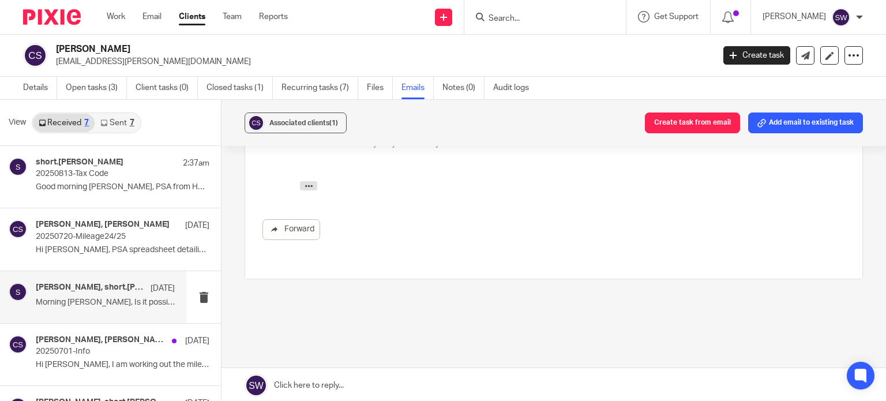
scroll to position [987, 0]
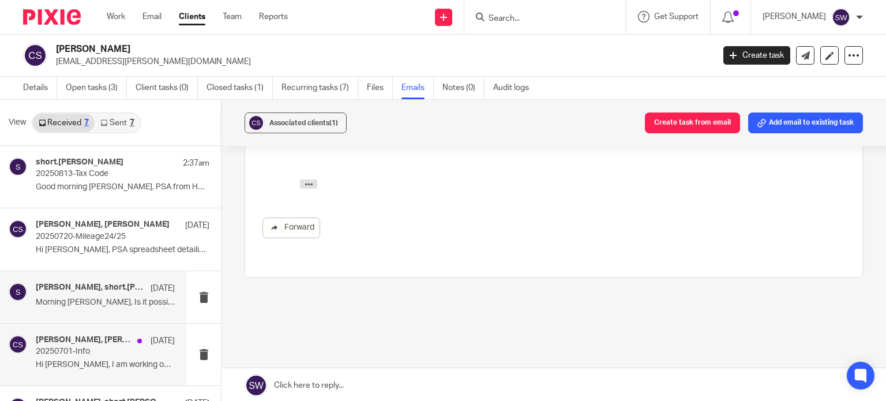
click at [105, 347] on p "20250701-Info" at bounding box center [91, 352] width 111 height 10
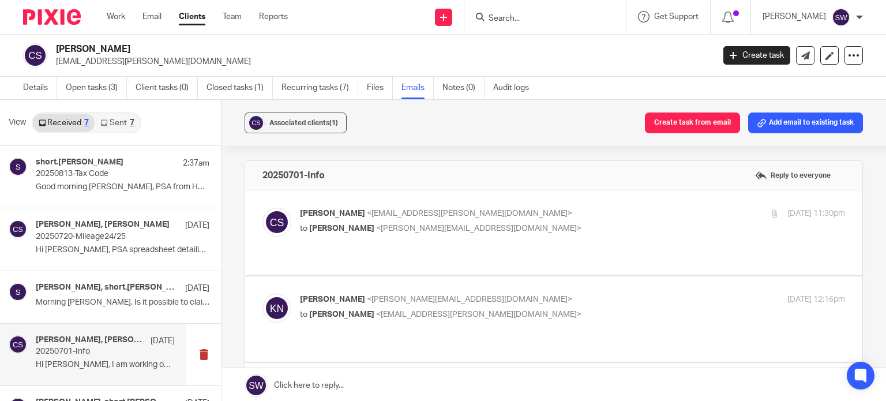
scroll to position [0, 0]
click at [499, 216] on p "[PERSON_NAME] <[EMAIL_ADDRESS][PERSON_NAME][DOMAIN_NAME]>" at bounding box center [481, 214] width 363 height 12
checkbox input "true"
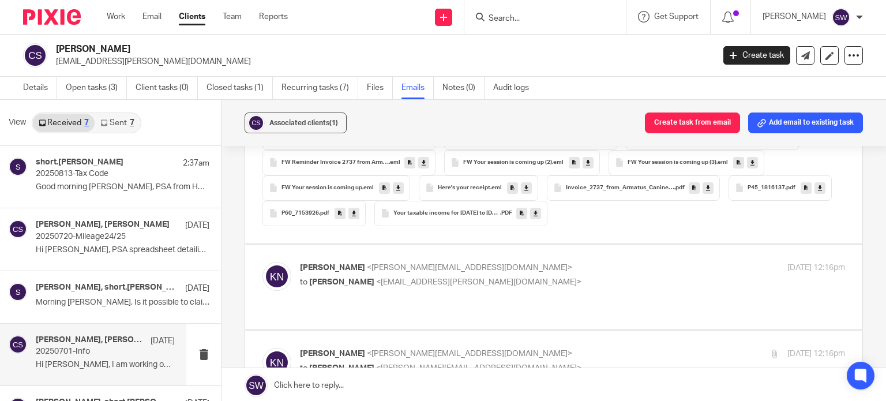
scroll to position [634, 0]
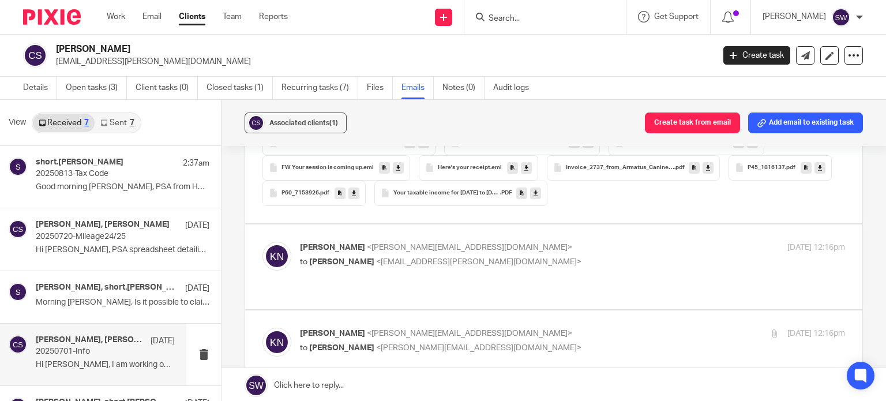
click at [509, 268] on div "[PERSON_NAME] <[PERSON_NAME][EMAIL_ADDRESS][DOMAIN_NAME]> to [PERSON_NAME] <[EM…" at bounding box center [481, 255] width 363 height 27
checkbox input "true"
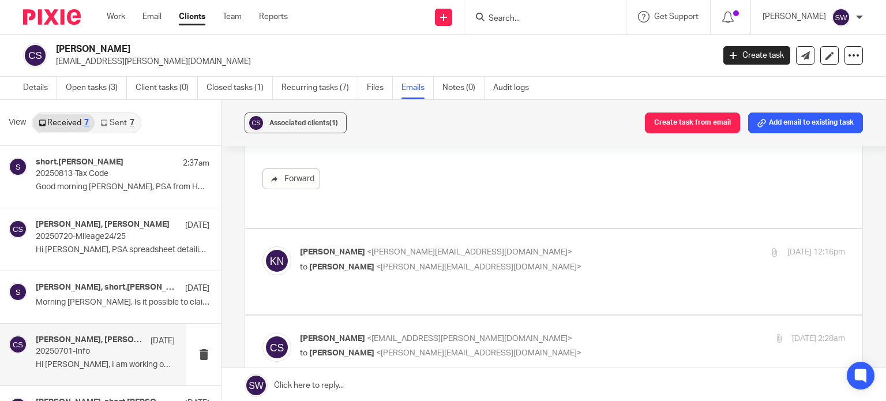
scroll to position [1096, 0]
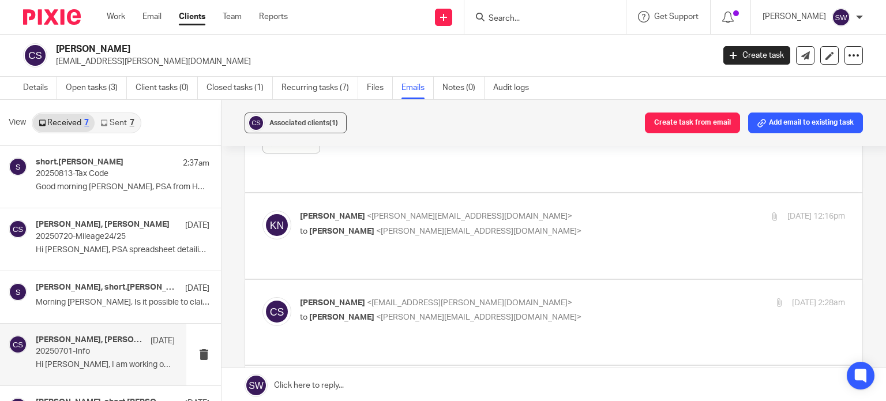
click at [517, 238] on p "to [PERSON_NAME] <[PERSON_NAME][EMAIL_ADDRESS][DOMAIN_NAME]>" at bounding box center [481, 231] width 363 height 12
checkbox input "true"
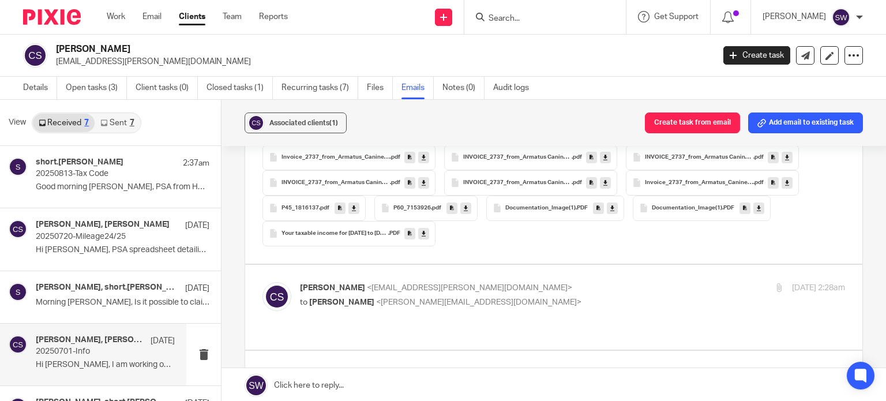
scroll to position [2076, 0]
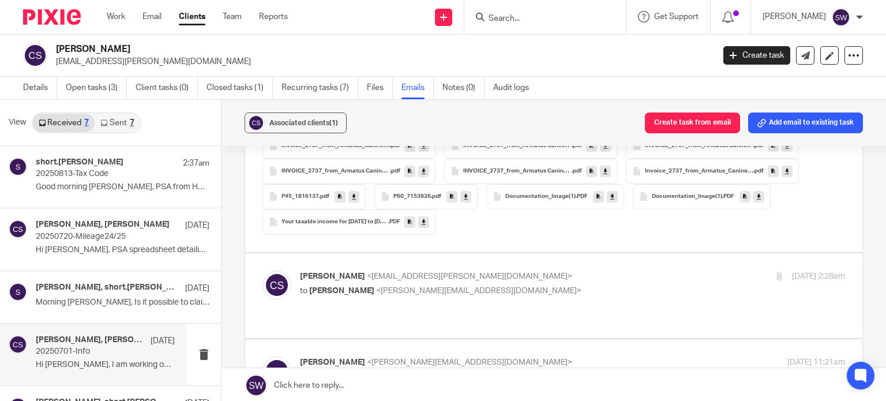
click at [452, 283] on p "[PERSON_NAME] <[EMAIL_ADDRESS][PERSON_NAME][DOMAIN_NAME]>" at bounding box center [481, 276] width 363 height 12
checkbox input "true"
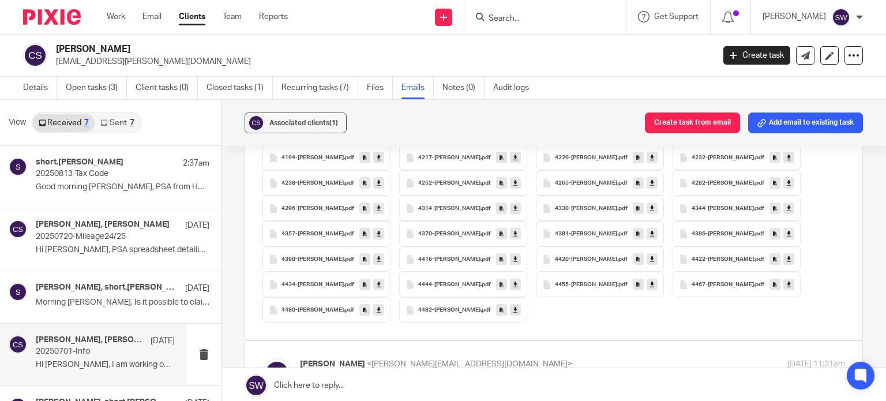
scroll to position [3402, 0]
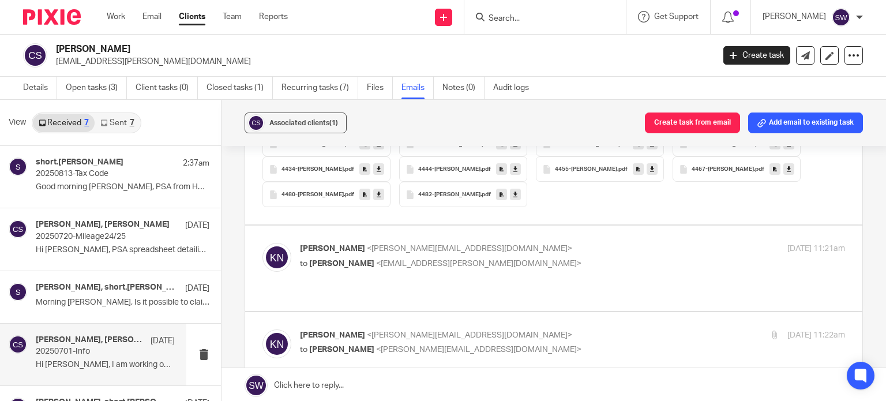
click at [464, 270] on p "to [PERSON_NAME] <[EMAIL_ADDRESS][PERSON_NAME][DOMAIN_NAME]>" at bounding box center [481, 264] width 363 height 12
checkbox input "true"
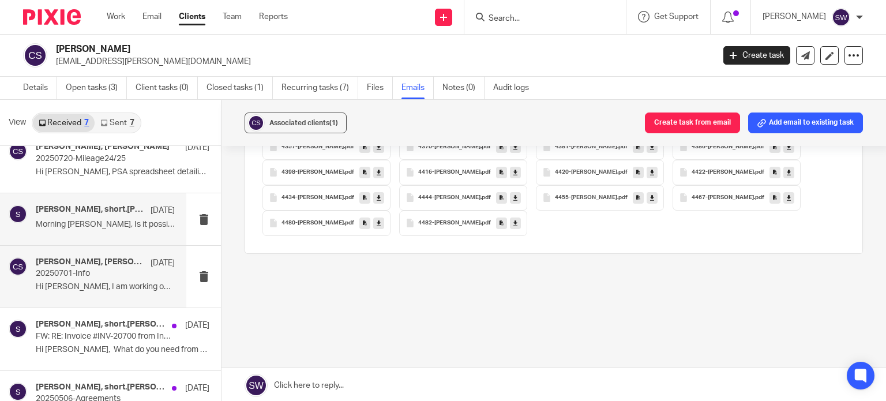
scroll to position [115, 0]
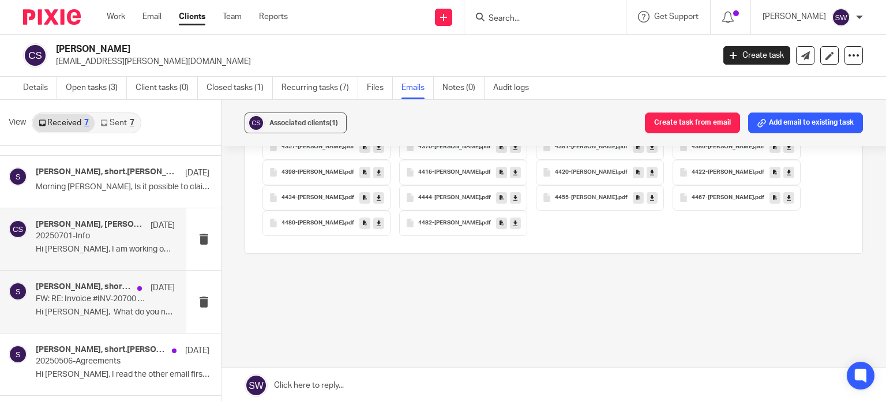
click at [88, 295] on p "FW: RE: Invoice #INV-20700 from Infinity Accounting Ltd is due" at bounding box center [91, 299] width 111 height 10
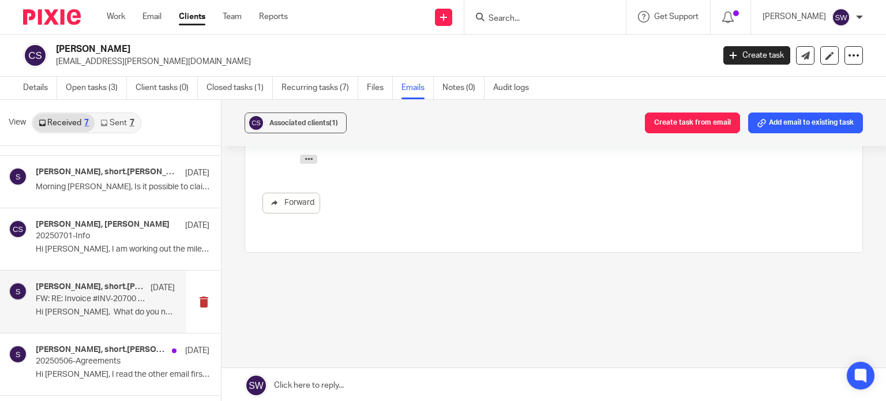
scroll to position [0, 0]
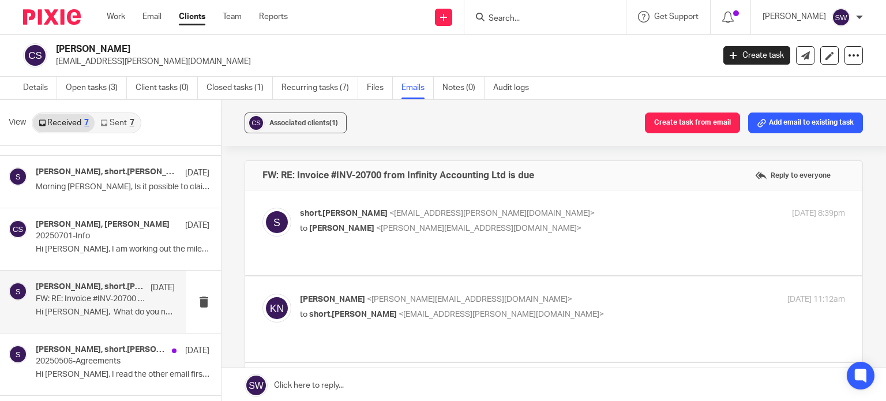
click at [507, 223] on p "to [PERSON_NAME] <[PERSON_NAME][EMAIL_ADDRESS][DOMAIN_NAME]>" at bounding box center [481, 229] width 363 height 12
checkbox input "true"
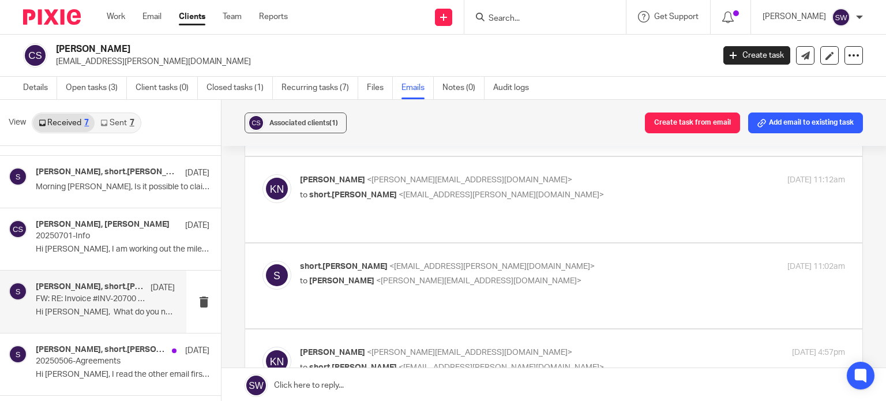
scroll to position [1211, 0]
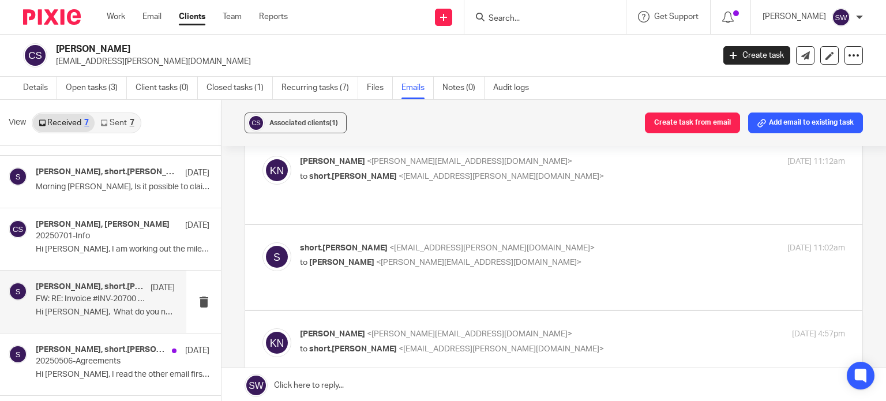
click at [481, 176] on div "[PERSON_NAME] <[PERSON_NAME][EMAIL_ADDRESS][DOMAIN_NAME]> to short.[PERSON_NAME…" at bounding box center [553, 181] width 582 height 50
click at [451, 171] on p "to short.[PERSON_NAME] <[EMAIL_ADDRESS][PERSON_NAME][DOMAIN_NAME]>" at bounding box center [481, 177] width 363 height 12
checkbox input "true"
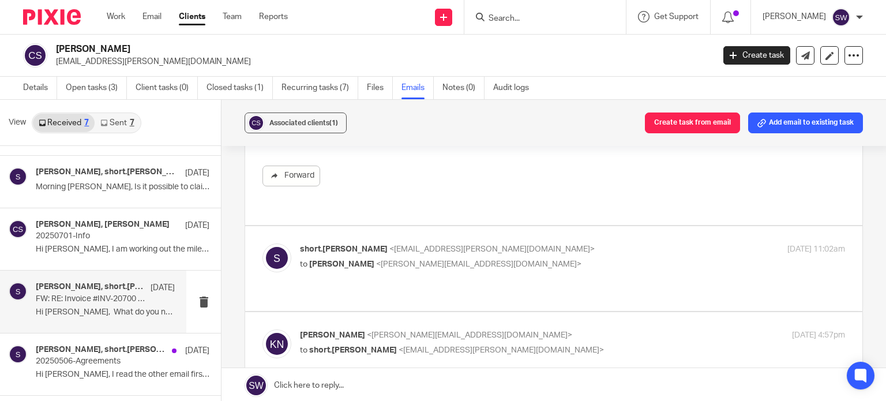
scroll to position [1557, 0]
click at [487, 223] on label at bounding box center [553, 265] width 617 height 85
click at [262, 240] on input "checkbox" at bounding box center [262, 240] width 1 height 1
checkbox input "true"
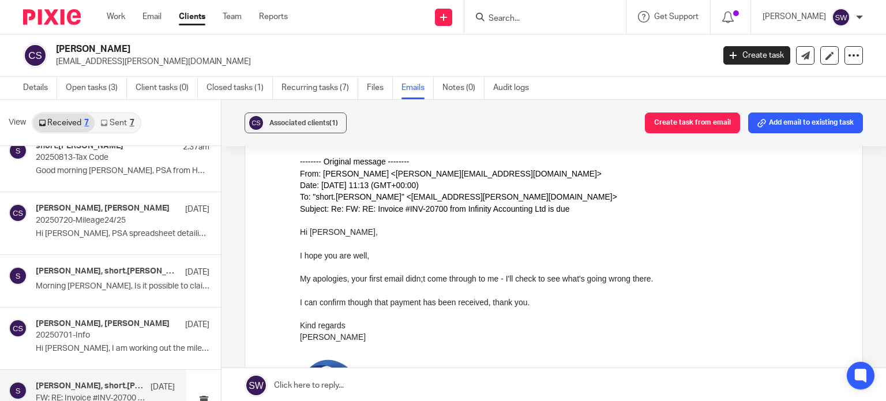
scroll to position [0, 0]
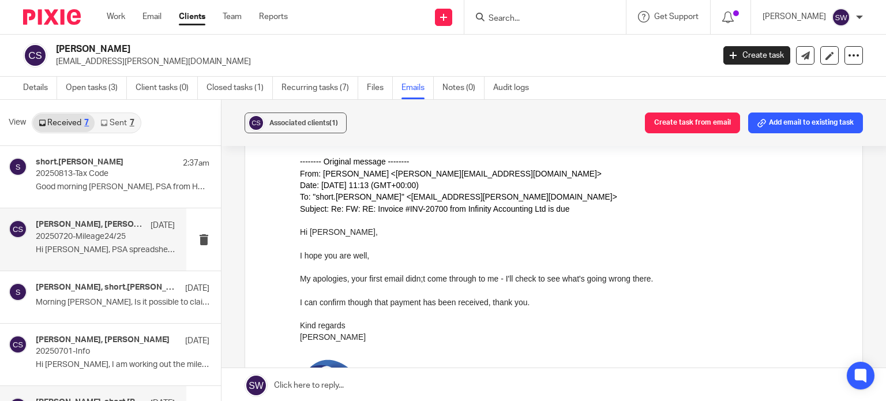
click at [74, 242] on div "[PERSON_NAME], [PERSON_NAME] [DATE] 20250720-Mileage24/25 Hi [PERSON_NAME], PSA…" at bounding box center [105, 239] width 139 height 39
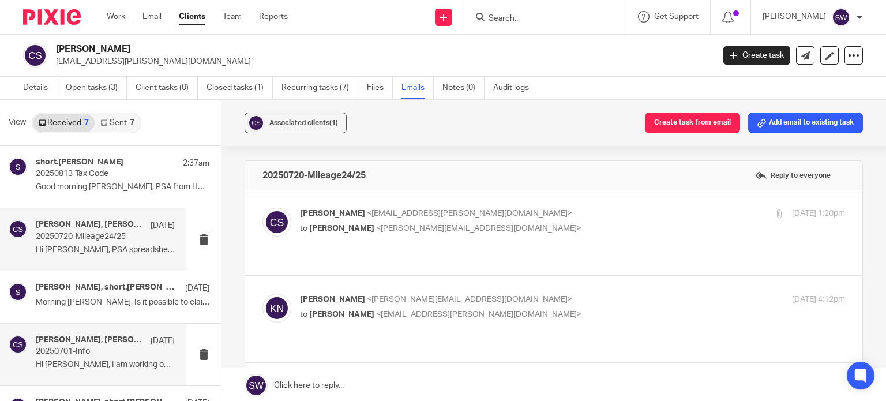
click at [74, 357] on div "[PERSON_NAME], [PERSON_NAME] [DATE] 20250701-Info Hi [PERSON_NAME], I am workin…" at bounding box center [105, 354] width 139 height 39
click at [510, 228] on p "to [PERSON_NAME] <[PERSON_NAME][EMAIL_ADDRESS][DOMAIN_NAME]>" at bounding box center [481, 229] width 363 height 12
checkbox input "true"
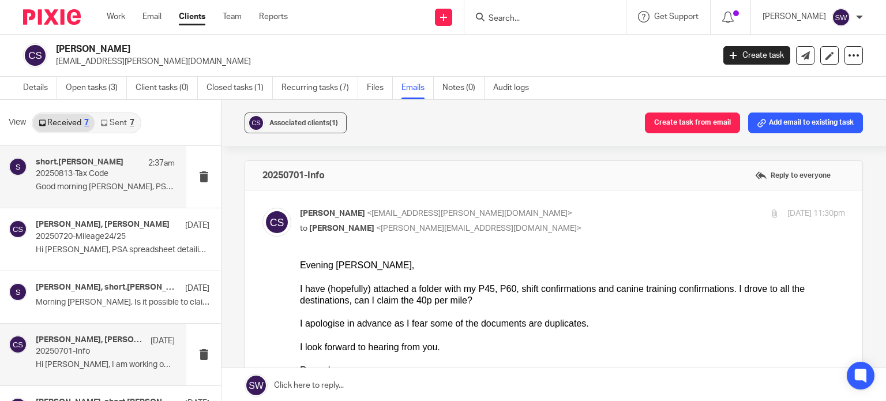
click at [90, 161] on div "short.[PERSON_NAME] 2:37am" at bounding box center [105, 163] width 139 height 12
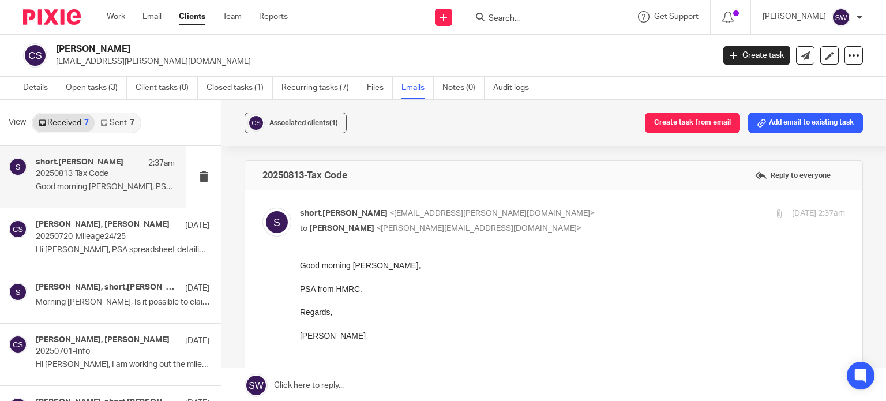
click at [83, 172] on p "20250813-Tax Code" at bounding box center [91, 174] width 111 height 10
